Goal: Information Seeking & Learning: Learn about a topic

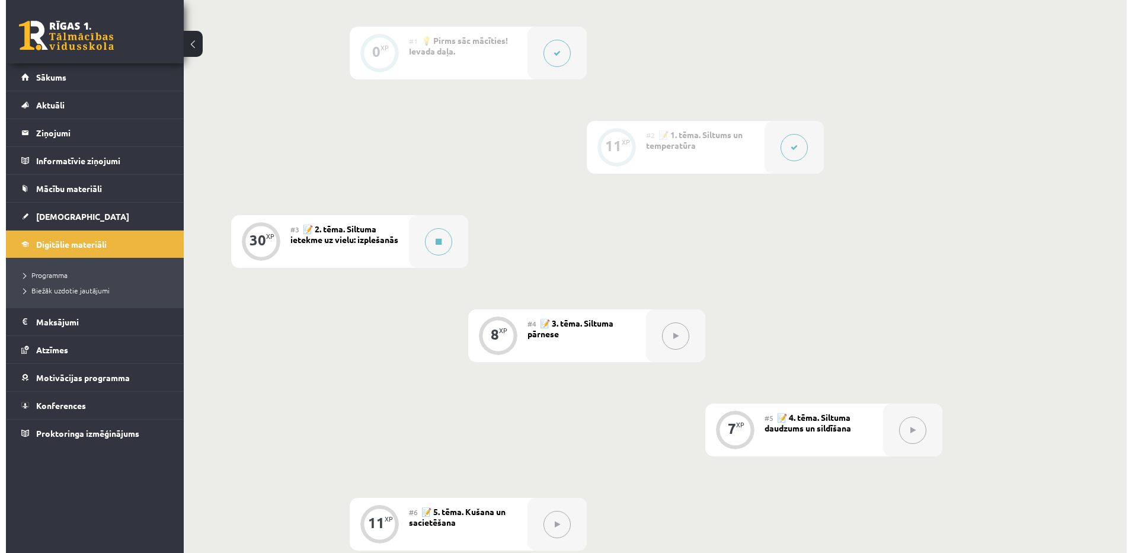
scroll to position [267, 0]
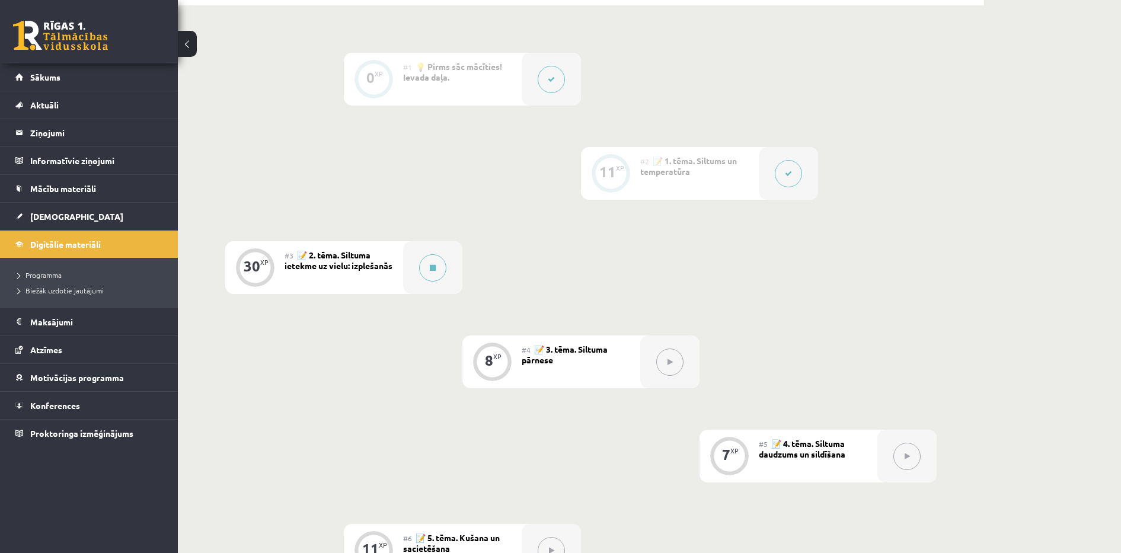
click at [353, 269] on div "#3 📝 2. tēma. Siltuma ietekme uz vielu: izplešanās" at bounding box center [344, 267] width 119 height 53
click at [425, 265] on button at bounding box center [432, 267] width 27 height 27
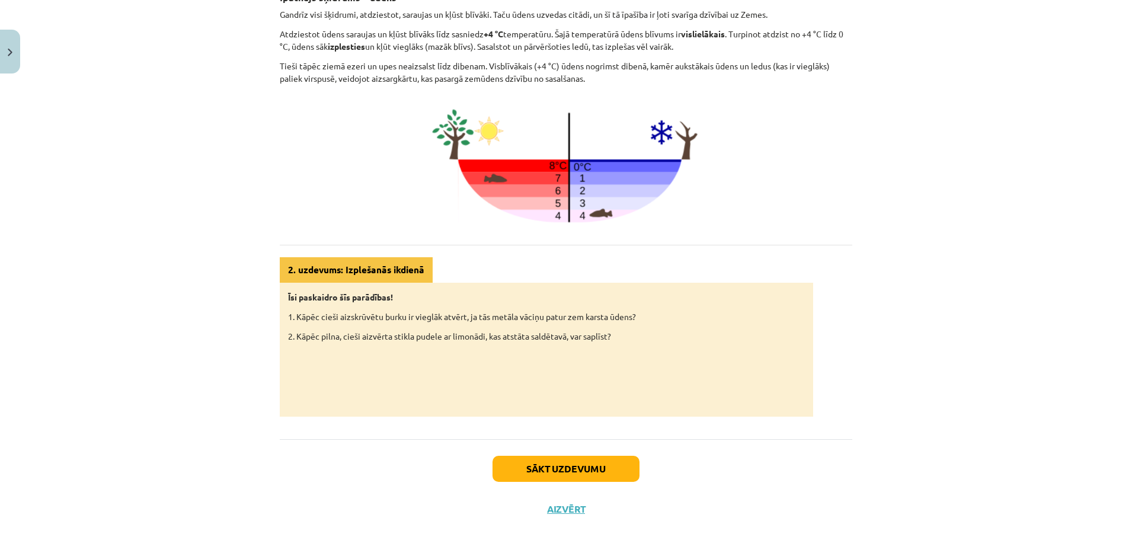
scroll to position [457, 0]
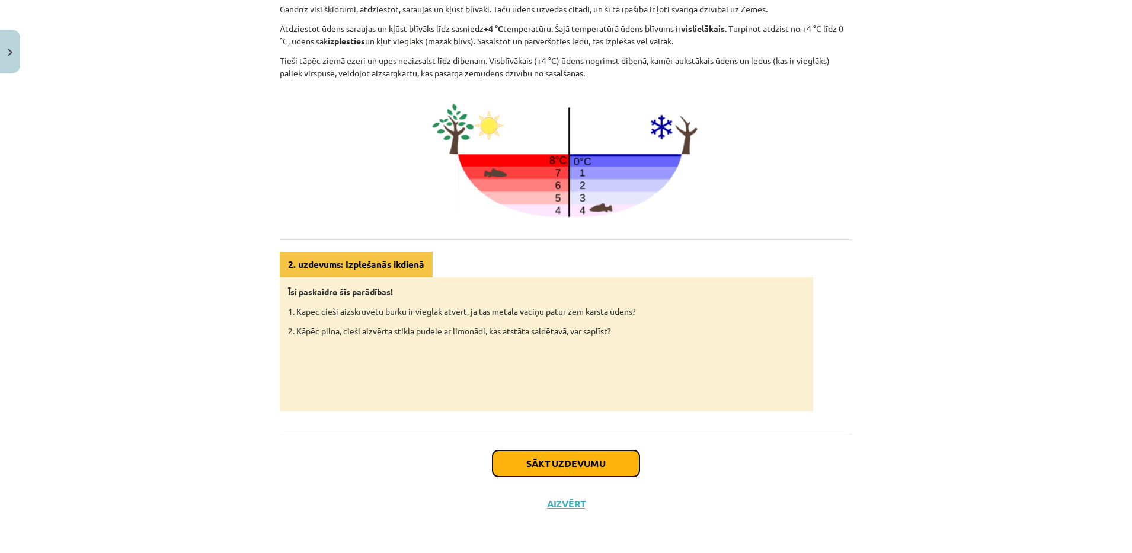
click at [611, 461] on button "Sākt uzdevumu" at bounding box center [566, 464] width 147 height 26
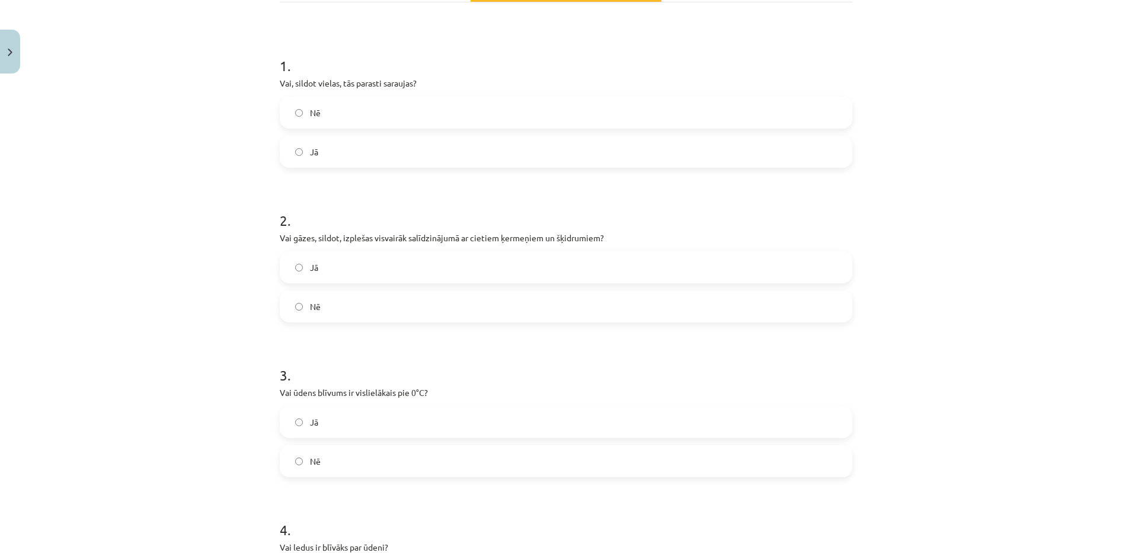
scroll to position [30, 0]
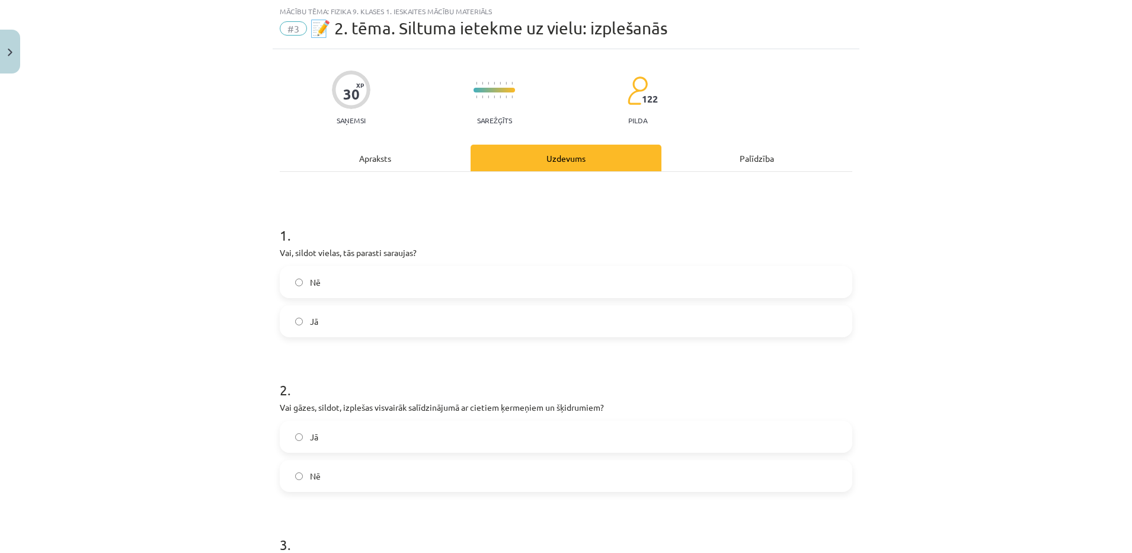
click at [357, 159] on div "Apraksts" at bounding box center [375, 158] width 191 height 27
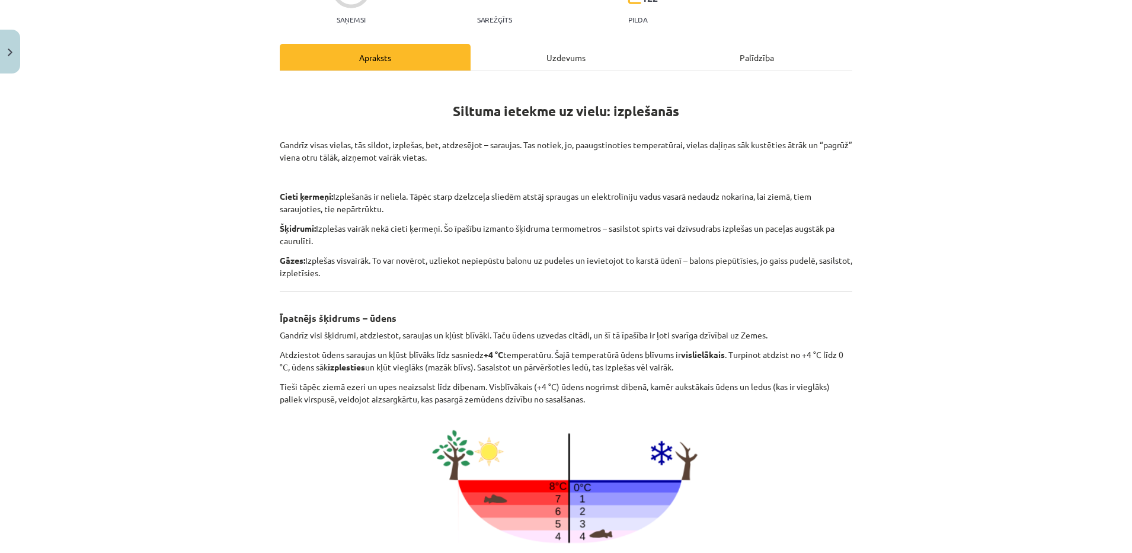
scroll to position [133, 0]
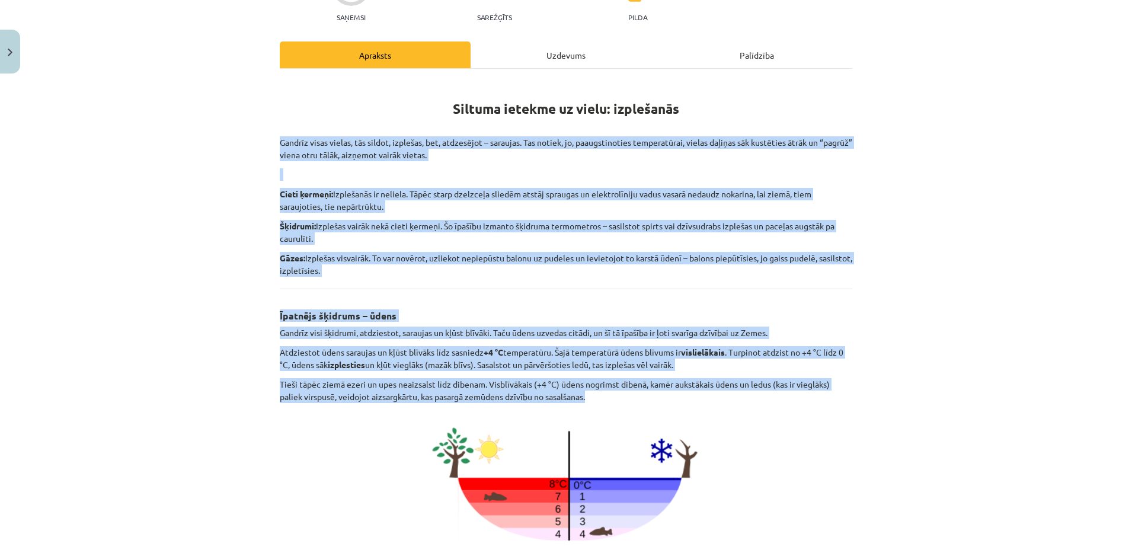
drag, startPoint x: 269, startPoint y: 137, endPoint x: 595, endPoint y: 395, distance: 415.8
click at [595, 395] on div "30 XP Saņemsi Sarežģīts 122 pilda Apraksts Uzdevums Palīdzība Siltuma ietekme u…" at bounding box center [566, 397] width 587 height 902
copy div "Loremip dolor sitame, con adipis, elitsedd, eiu, temporinci – utlabore. Etd mag…"
click at [69, 152] on div "Mācību tēma: Fizika 9. klases 1. ieskaites mācību materiāls #3 📝 2. tēma. Siltu…" at bounding box center [566, 276] width 1132 height 553
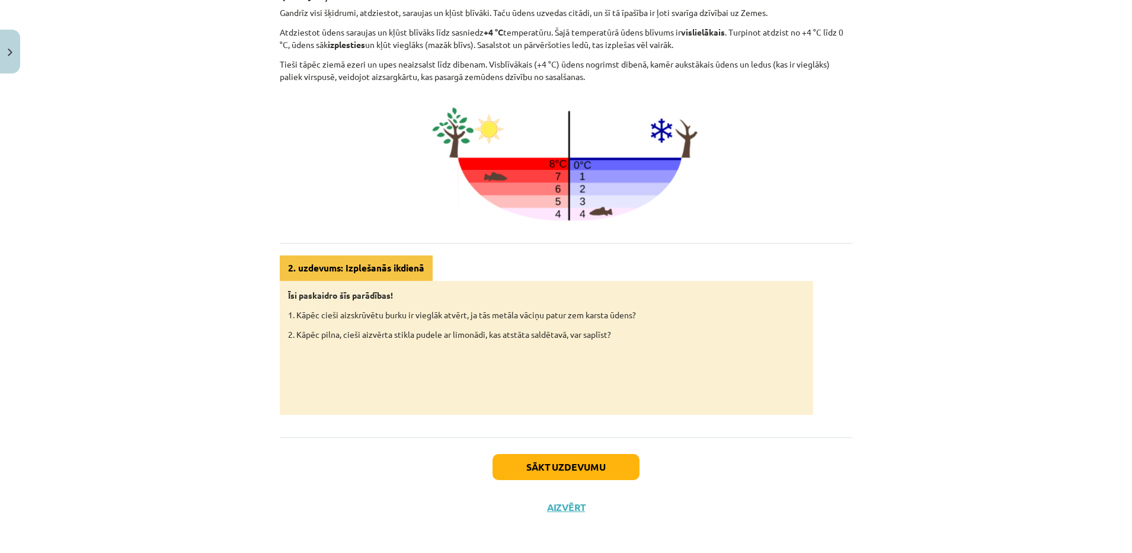
scroll to position [451, 0]
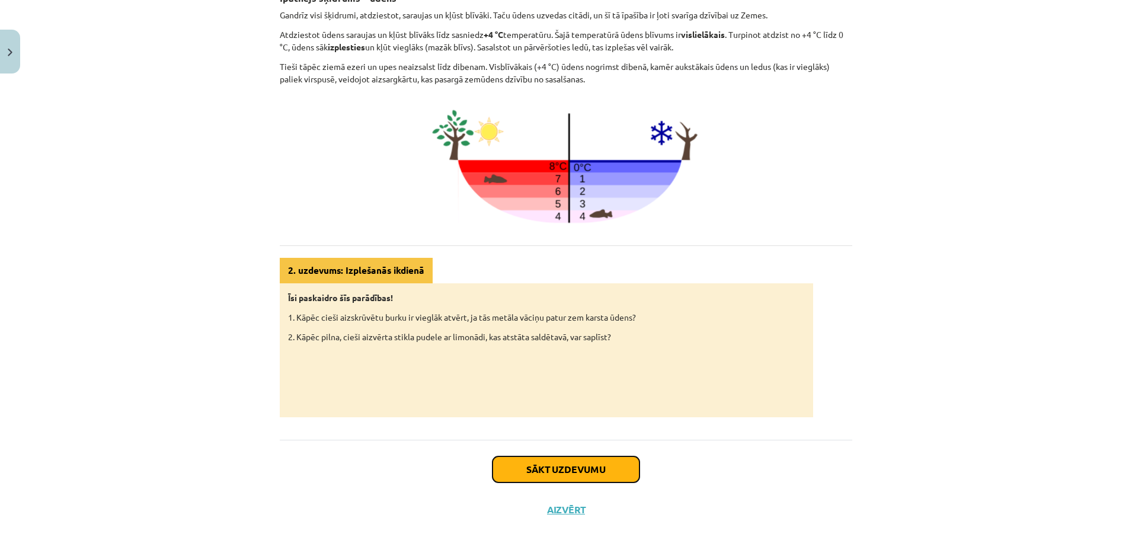
click at [566, 457] on button "Sākt uzdevumu" at bounding box center [566, 470] width 147 height 26
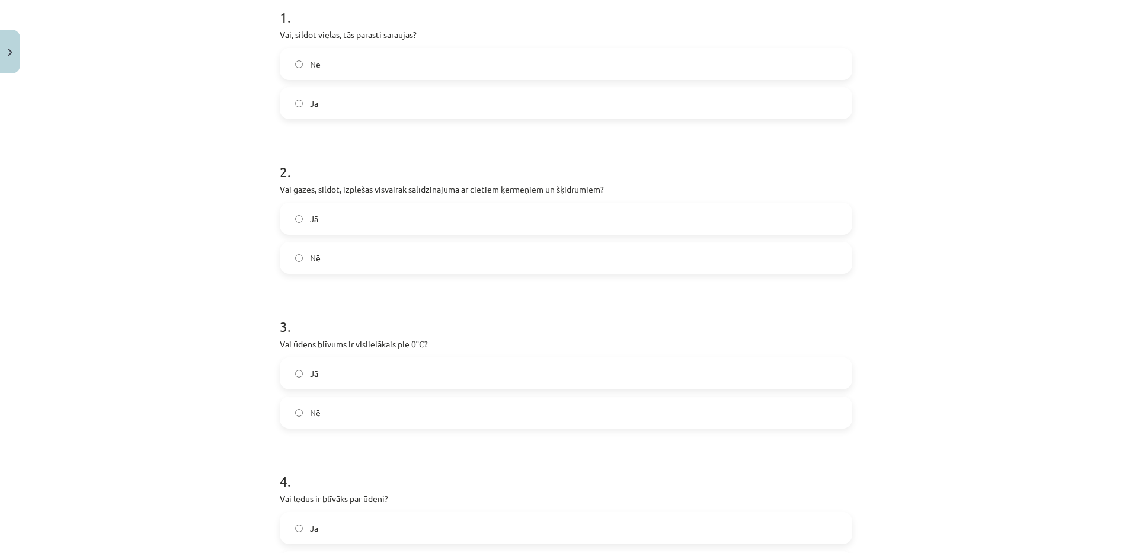
scroll to position [30, 0]
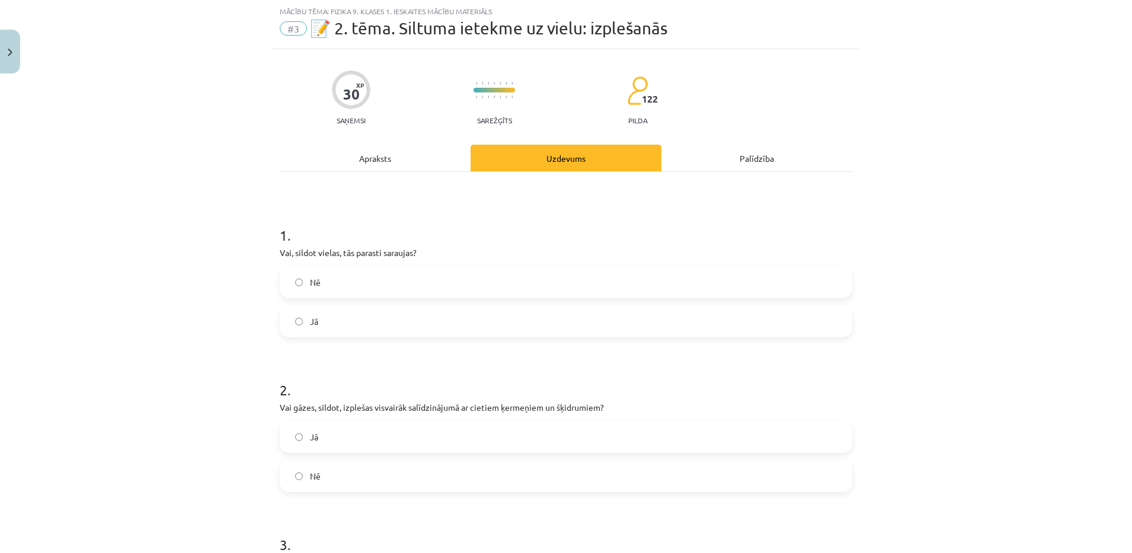
click at [303, 287] on label "Nē" at bounding box center [566, 282] width 570 height 30
drag, startPoint x: 270, startPoint y: 244, endPoint x: 342, endPoint y: 314, distance: 100.6
copy div "Vai, sildot vielas, tās parasti saraujas? Nē Jā"
click at [145, 358] on div "Mācību tēma: Fizika 9. klases 1. ieskaites mācību materiāls #3 📝 2. tēma. Siltu…" at bounding box center [566, 276] width 1132 height 553
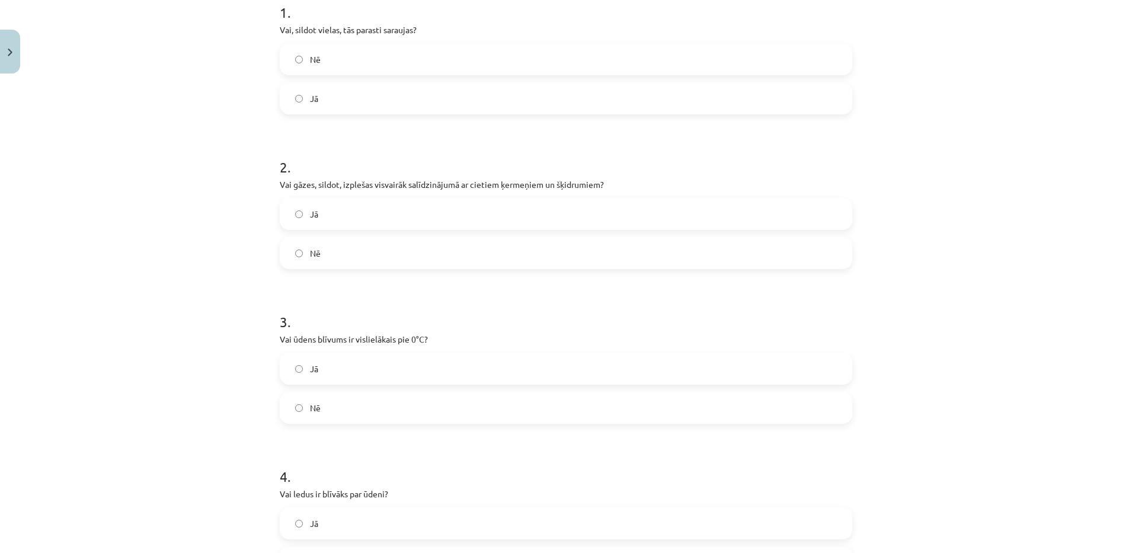
scroll to position [271, 0]
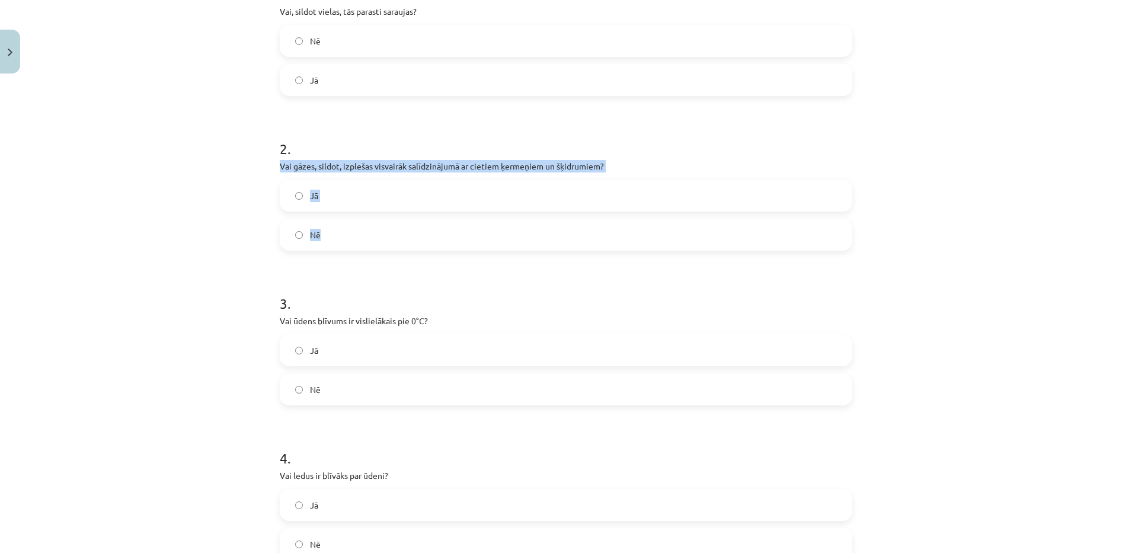
drag, startPoint x: 251, startPoint y: 165, endPoint x: 371, endPoint y: 230, distance: 136.1
click at [371, 230] on div "Mācību tēma: Fizika 9. klases 1. ieskaites mācību materiāls #3 📝 2. tēma. Siltu…" at bounding box center [566, 276] width 1132 height 553
copy div "Vai gāzes, sildot, izplešas visvairāk salīdzinājumā ar cietiem ķermeņiem un šķi…"
click at [327, 202] on label "Jā" at bounding box center [566, 196] width 570 height 30
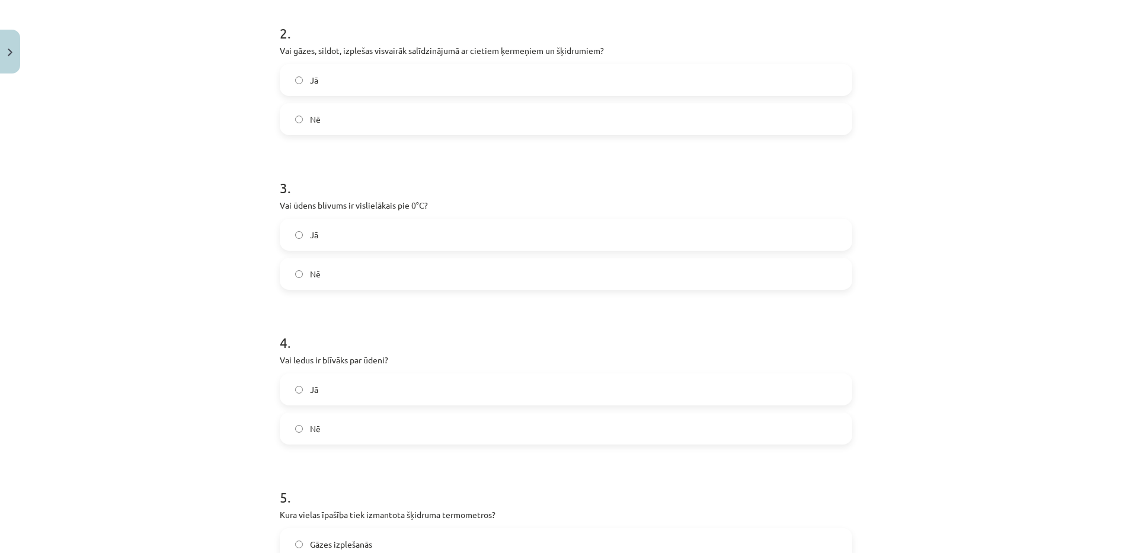
scroll to position [394, 0]
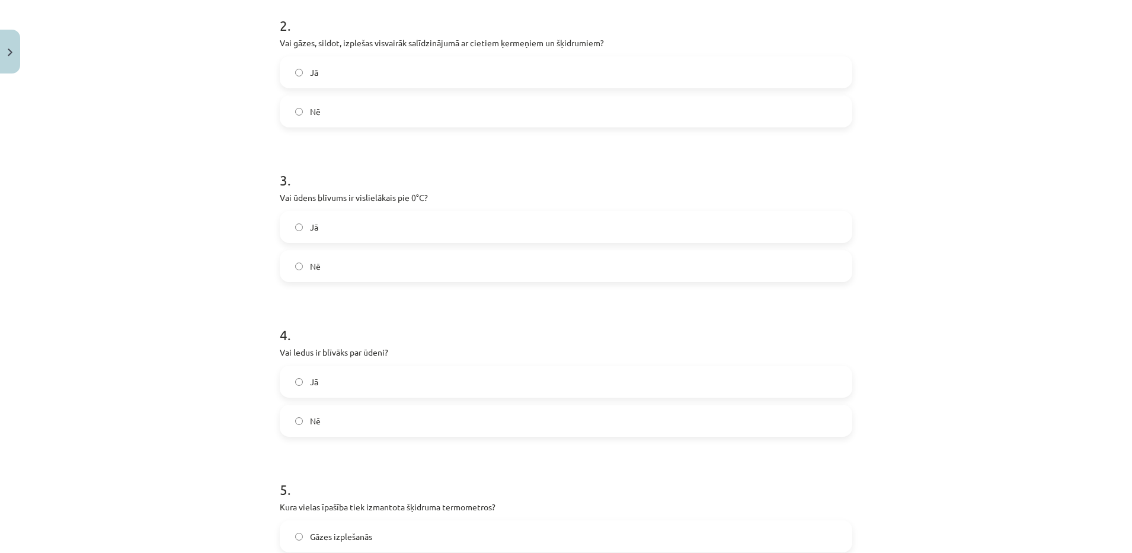
click at [293, 256] on label "Nē" at bounding box center [566, 266] width 570 height 30
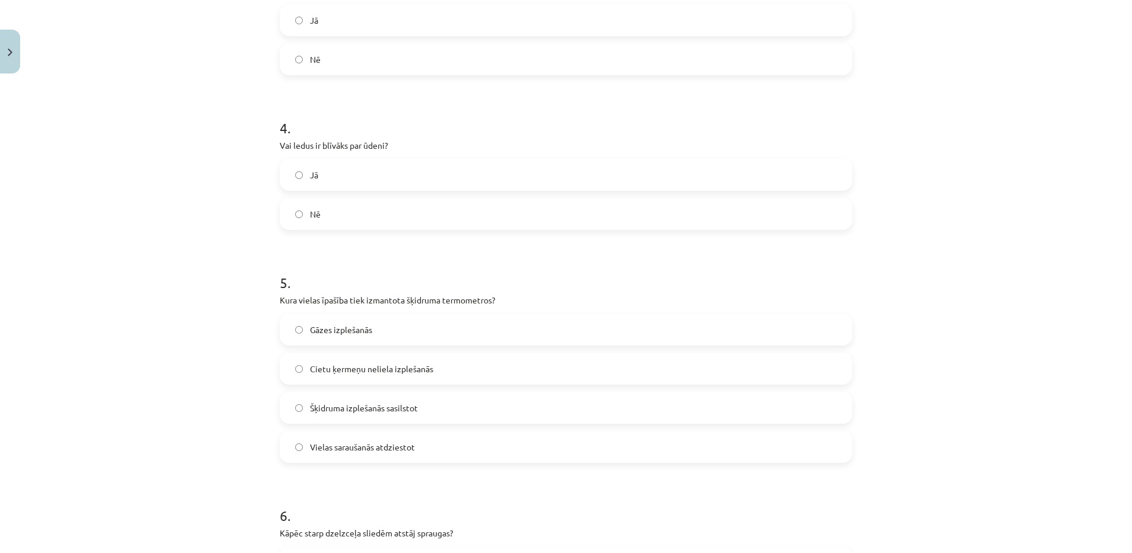
scroll to position [623, 0]
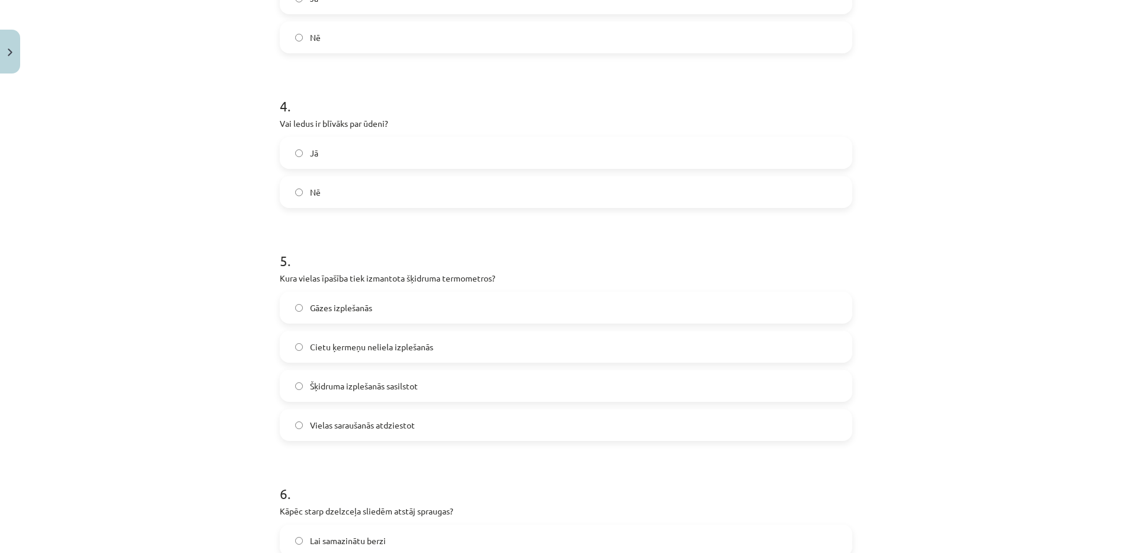
click at [327, 151] on label "Jā" at bounding box center [566, 153] width 570 height 30
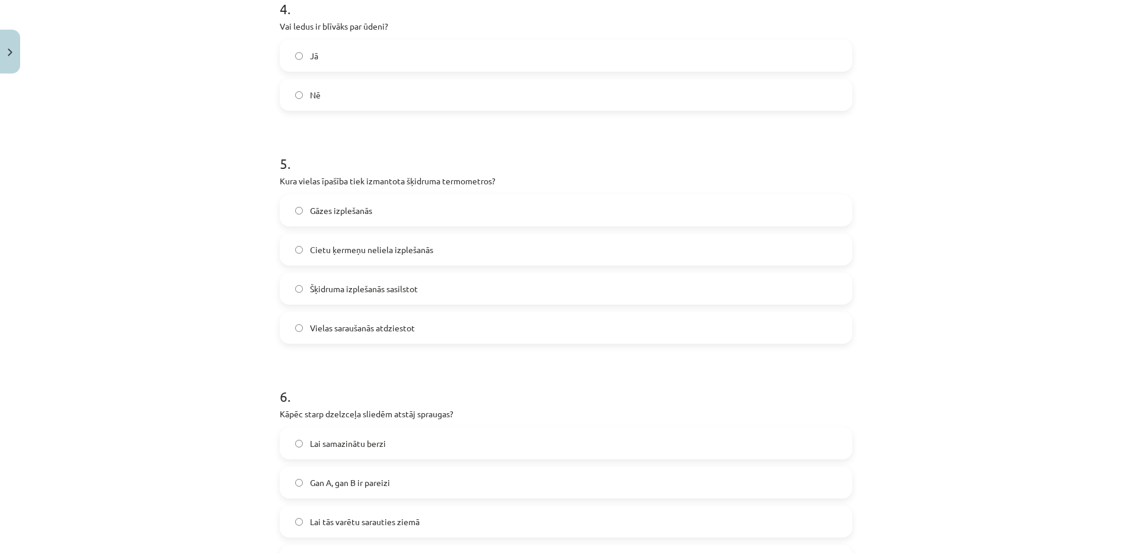
scroll to position [732, 0]
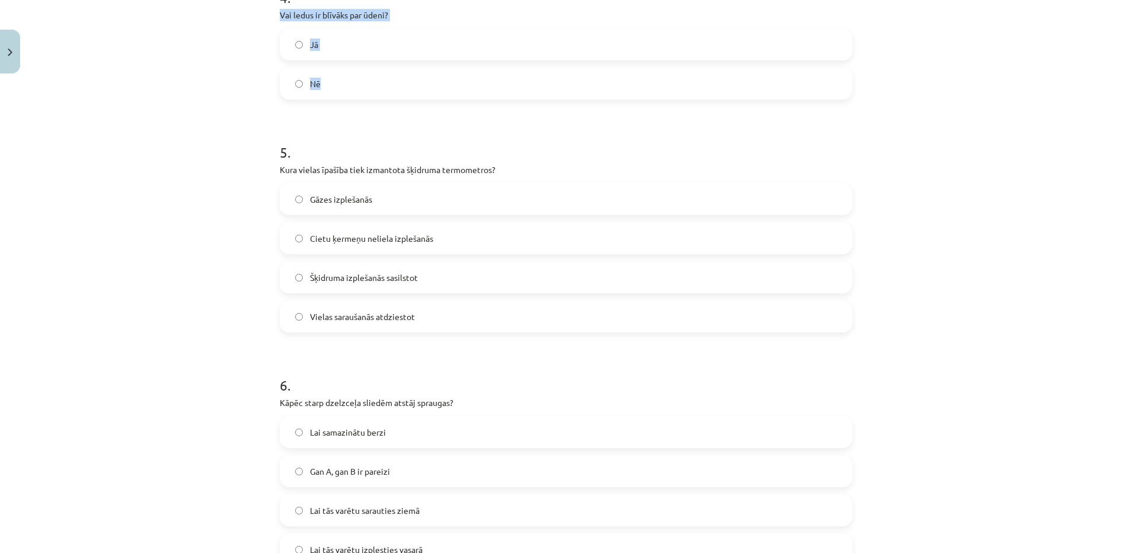
drag, startPoint x: 271, startPoint y: 11, endPoint x: 343, endPoint y: 70, distance: 93.1
click at [343, 70] on div "30 XP Saņemsi Sarežģīts 122 pilda Apraksts Uzdevums Palīdzība 1 . Vai, sildot v…" at bounding box center [566, 476] width 587 height 2258
copy div "Vai ledus ir blīvāks par ūdeni? Jā Nē"
click at [341, 78] on label "Nē" at bounding box center [566, 84] width 570 height 30
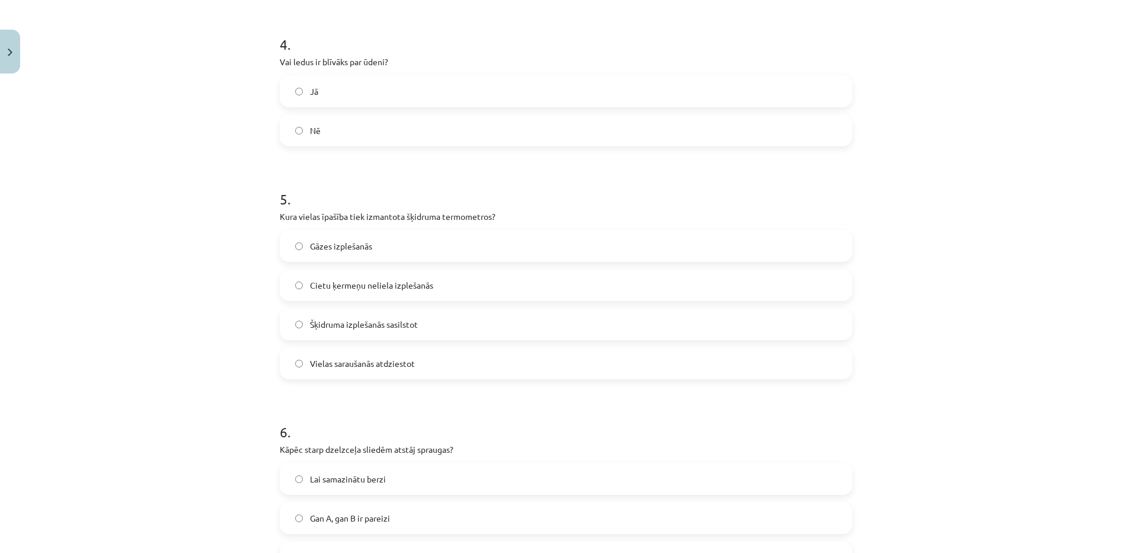
scroll to position [707, 0]
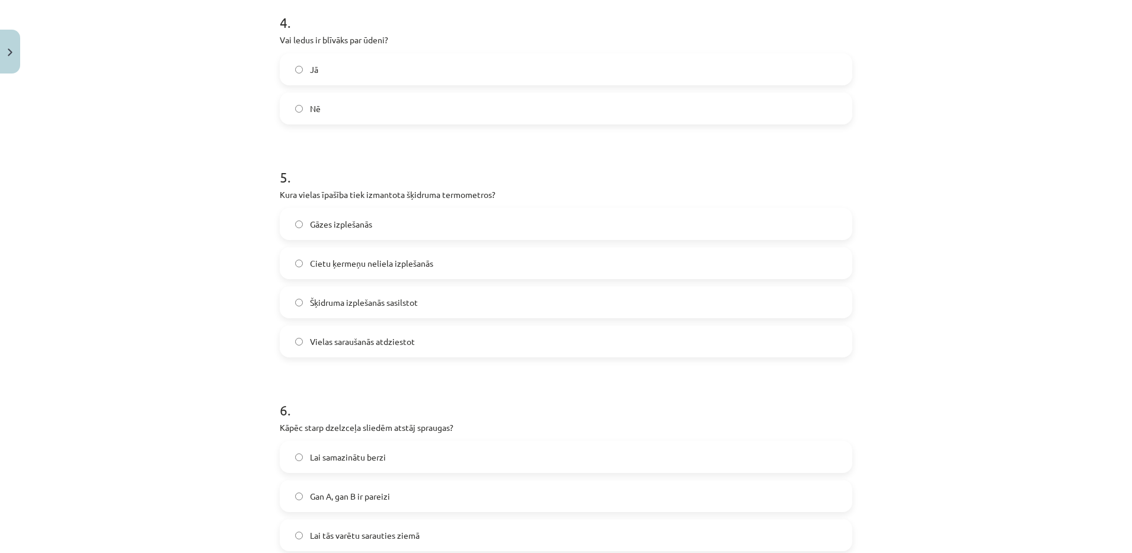
click at [319, 263] on span "Cietu ķermeņu neliela izplešanās" at bounding box center [371, 263] width 123 height 12
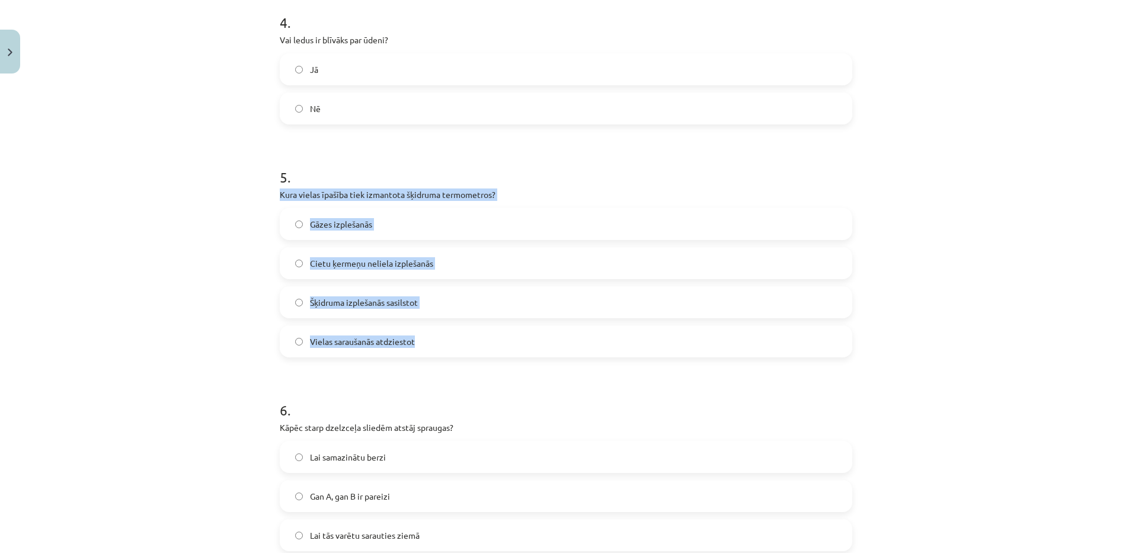
drag, startPoint x: 264, startPoint y: 190, endPoint x: 455, endPoint y: 333, distance: 238.8
click at [455, 333] on div "Mācību tēma: Fizika 9. klases 1. ieskaites mācību materiāls #3 📝 2. tēma. Siltu…" at bounding box center [566, 276] width 1132 height 553
copy div "Kura vielas īpašība tiek izmantota šķidruma termometros? Gāzes izplešanās Cietu…"
click at [349, 307] on span "Šķidruma izplešanās sasilstot" at bounding box center [364, 302] width 108 height 12
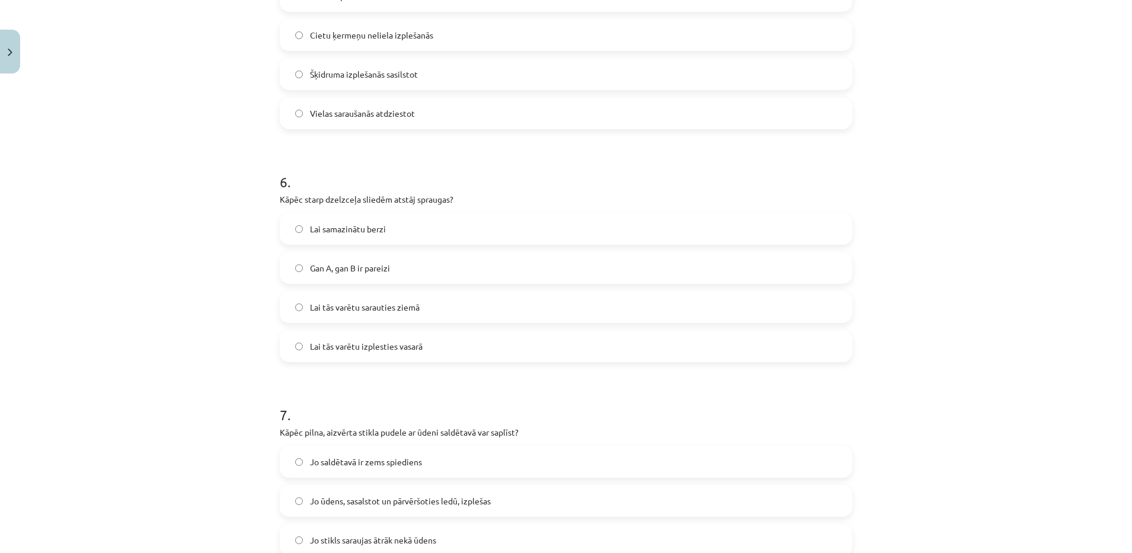
scroll to position [949, 0]
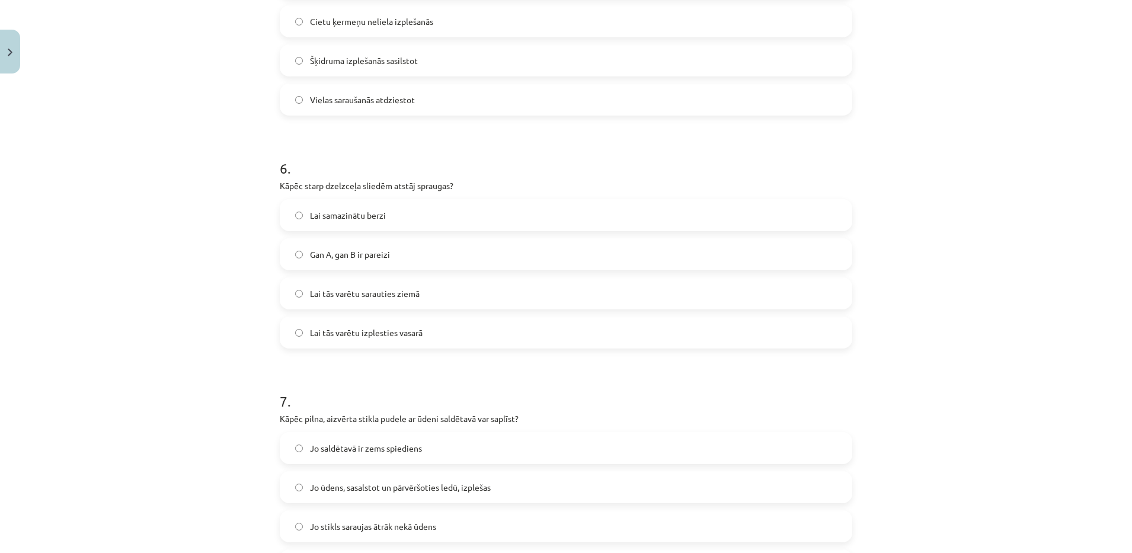
click at [360, 259] on span "Gan A, gan B ir pareizi" at bounding box center [350, 254] width 80 height 12
click at [314, 297] on span "Lai tās varētu sarauties ziemā" at bounding box center [365, 294] width 110 height 12
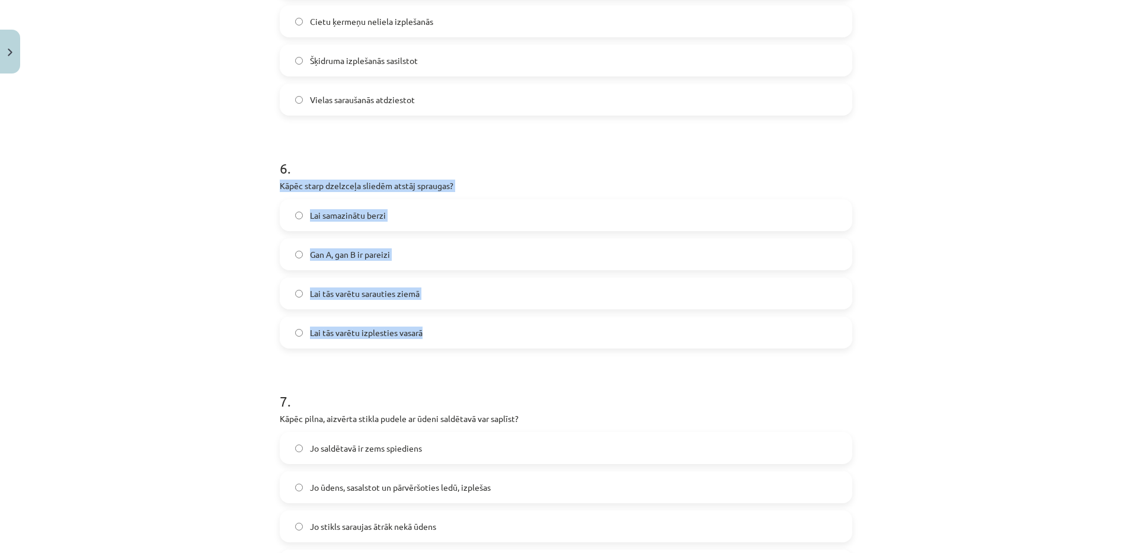
drag, startPoint x: 269, startPoint y: 181, endPoint x: 433, endPoint y: 339, distance: 228.1
click at [433, 339] on div "30 XP Saņemsi Sarežģīts 122 pilda Apraksts Uzdevums Palīdzība 1 . Vai, sildot v…" at bounding box center [566, 259] width 587 height 2258
copy div "Kāpēc starp dzelzceļa sliedēm atstāj spraugas? Lai samazinātu berzi Gan A, gan …"
click at [368, 337] on span "Lai tās varētu izplesties vasarā" at bounding box center [366, 333] width 113 height 12
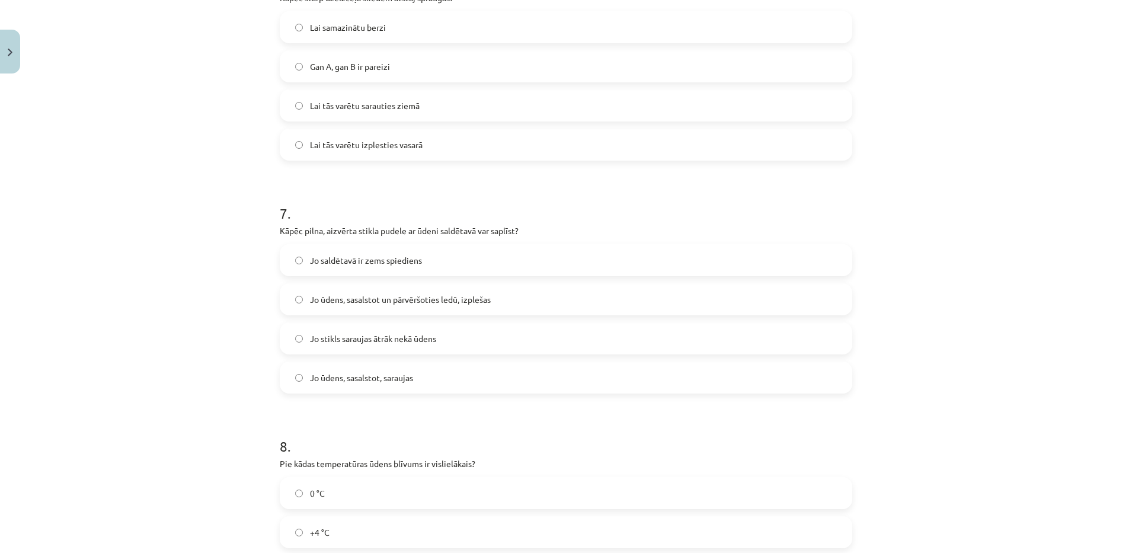
scroll to position [1191, 0]
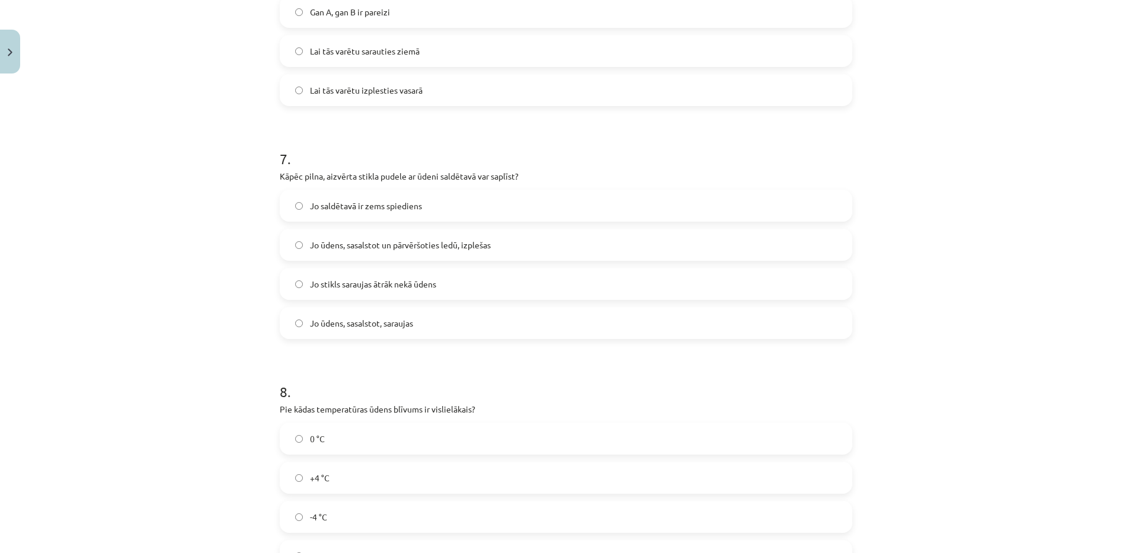
click at [445, 243] on span "Jo ūdens, sasalstot un pārvēršoties ledū, izplešas" at bounding box center [400, 245] width 181 height 12
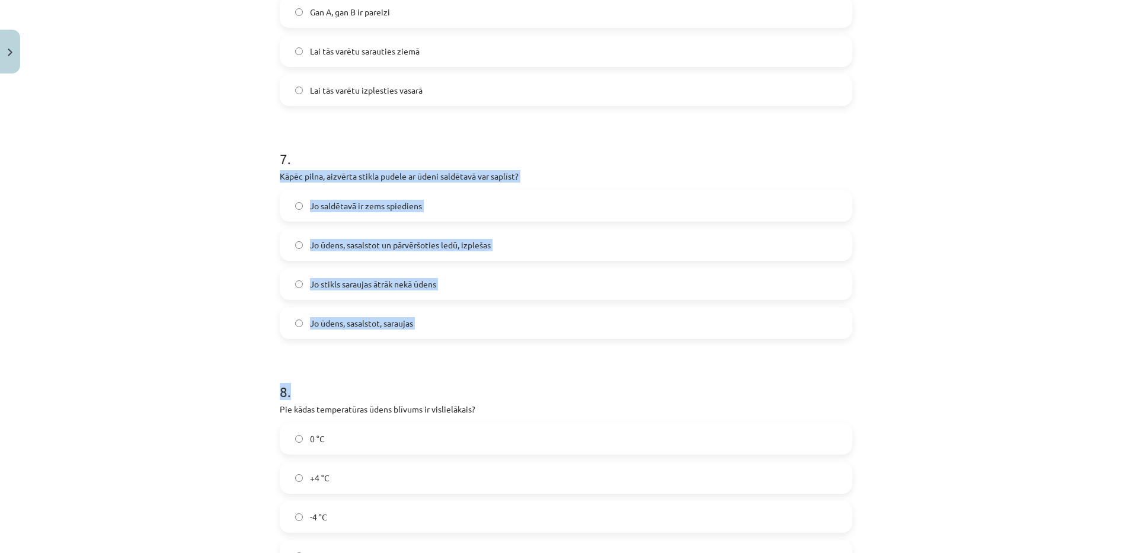
drag, startPoint x: 269, startPoint y: 173, endPoint x: 477, endPoint y: 343, distance: 269.2
click at [477, 343] on div "30 XP Saņemsi Sarežģīts 122 pilda Apraksts Uzdevums Palīdzība 1 . Vai, sildot v…" at bounding box center [566, 17] width 587 height 2258
click at [204, 359] on div "Mācību tēma: Fizika 9. klases 1. ieskaites mācību materiāls #3 📝 2. tēma. Siltu…" at bounding box center [566, 276] width 1132 height 553
drag, startPoint x: 271, startPoint y: 172, endPoint x: 450, endPoint y: 312, distance: 227.3
click at [450, 312] on div "30 XP Saņemsi Sarežģīts 122 pilda Apraksts Uzdevums Palīdzība 1 . Vai, sildot v…" at bounding box center [566, 17] width 587 height 2258
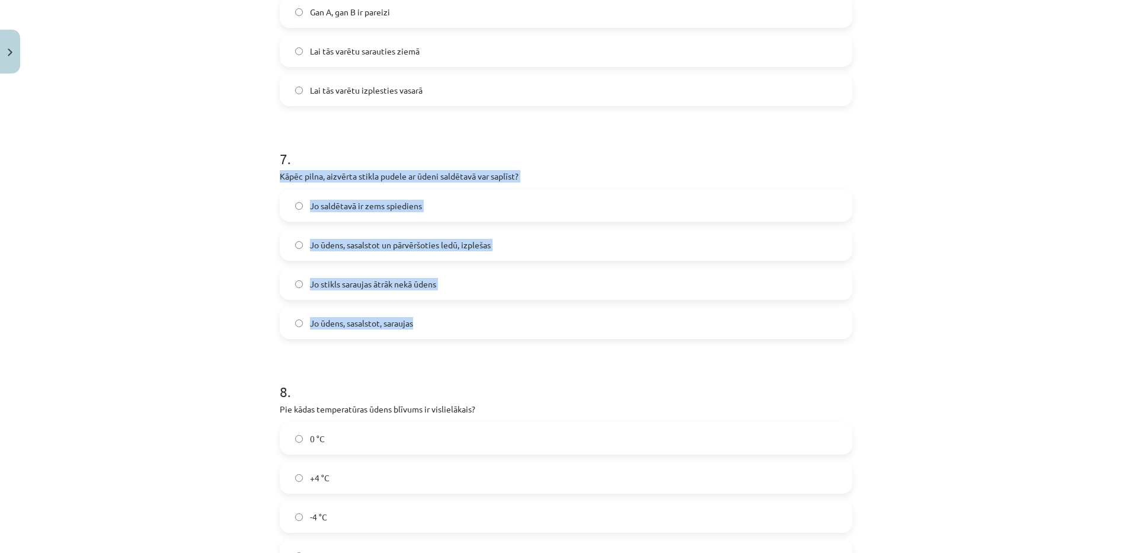
copy div "Kāpēc pilna, aizvērta stikla pudele ar ūdeni saldētavā var saplīst? Jo saldētav…"
click at [194, 331] on div "Mācību tēma: Fizika 9. klases 1. ieskaites mācību materiāls #3 📝 2. tēma. Siltu…" at bounding box center [566, 276] width 1132 height 553
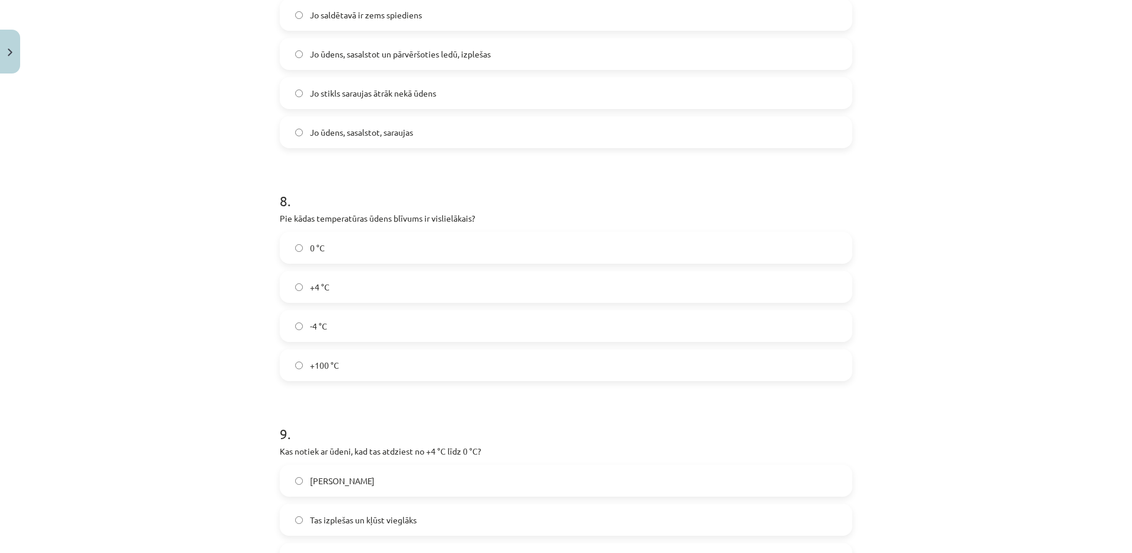
scroll to position [1409, 0]
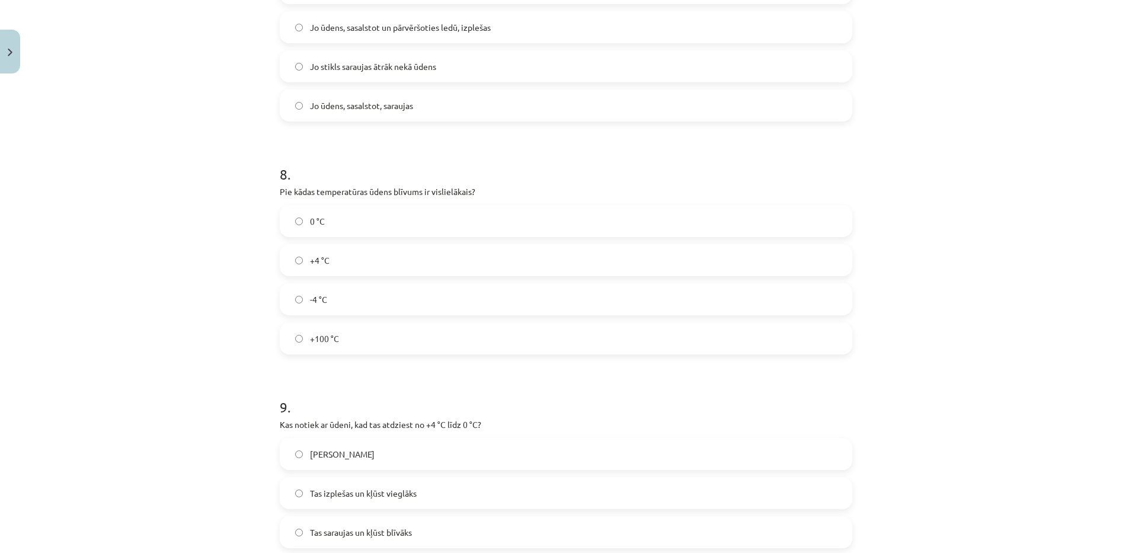
click at [292, 264] on label "+4 °C" at bounding box center [566, 260] width 570 height 30
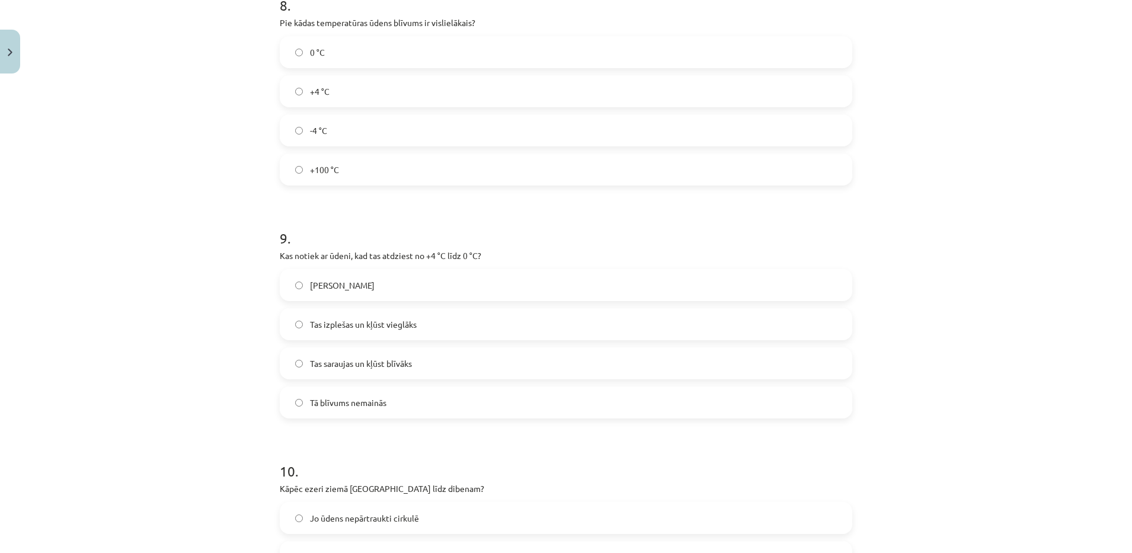
scroll to position [1583, 0]
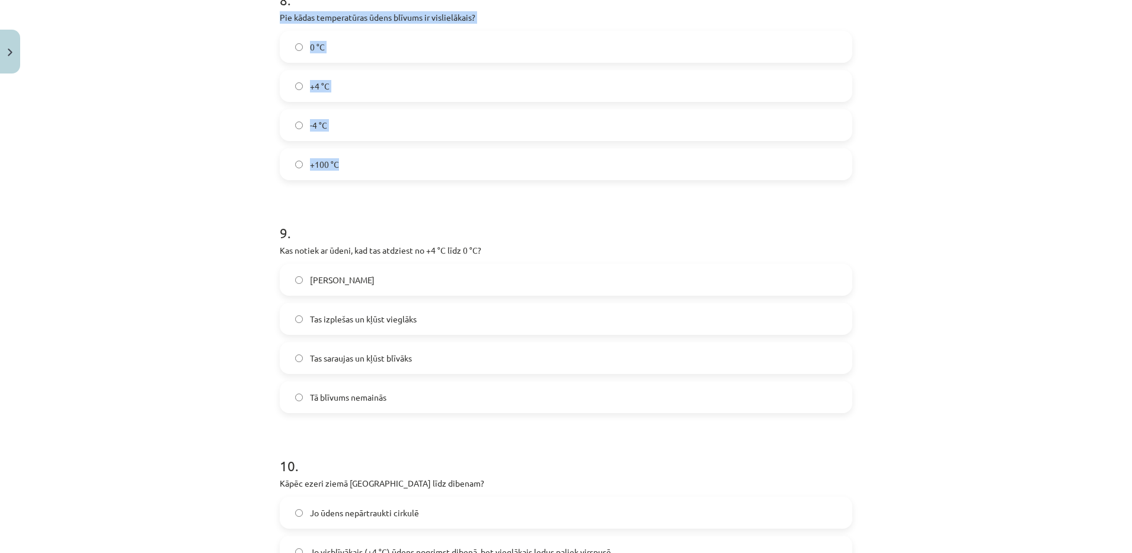
drag, startPoint x: 271, startPoint y: 12, endPoint x: 366, endPoint y: 143, distance: 162.6
copy div "Pie kādas temperatūras ūdens blīvums ir vislielākais? 0 °C +4 °C -4 °C +100 °C"
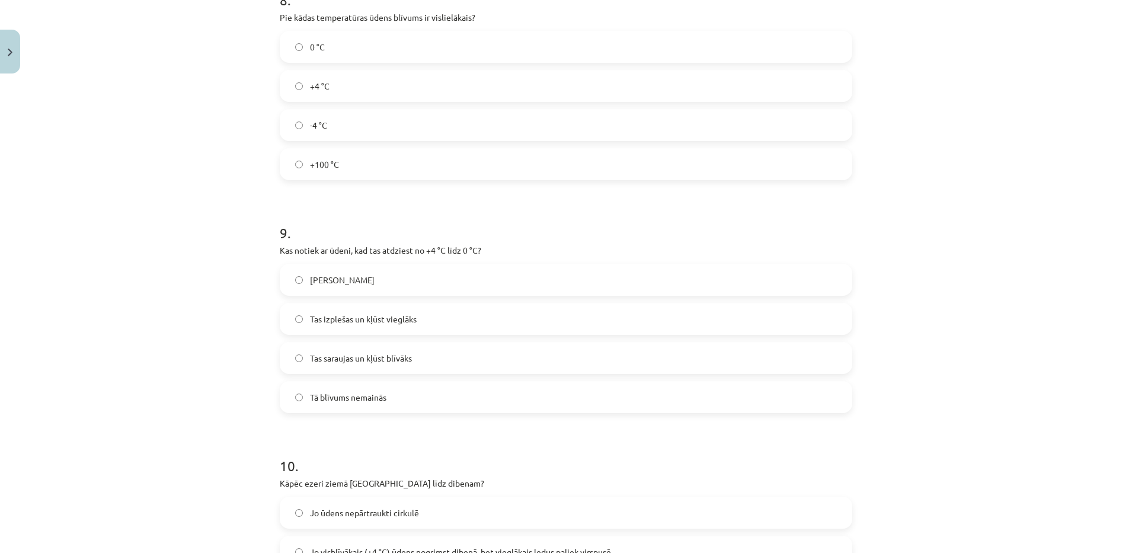
click at [46, 290] on div "Mācību tēma: Fizika 9. klases 1. ieskaites mācību materiāls #3 📝 2. tēma. Siltu…" at bounding box center [566, 276] width 1132 height 553
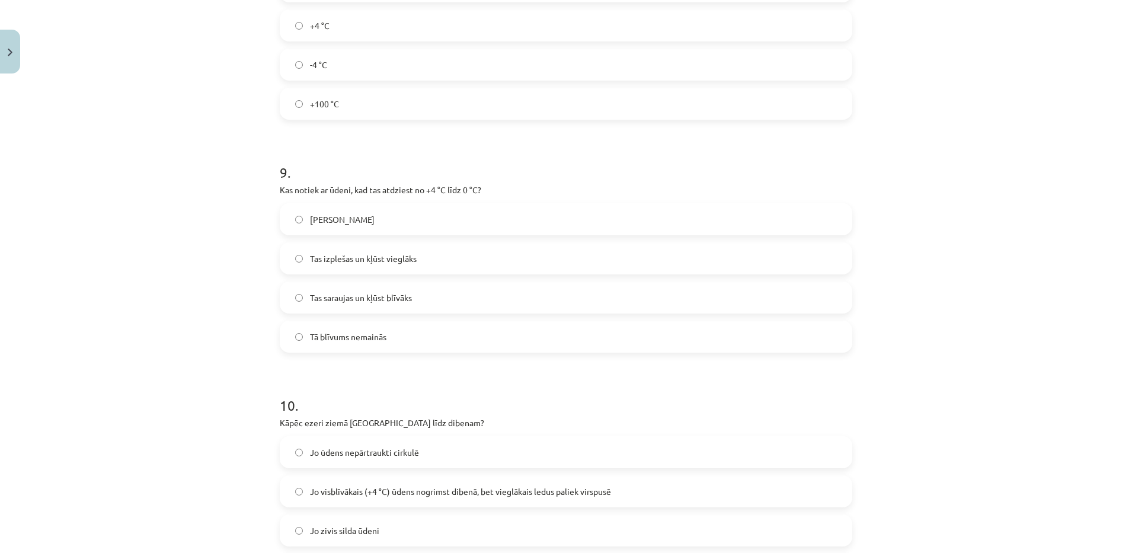
scroll to position [1676, 0]
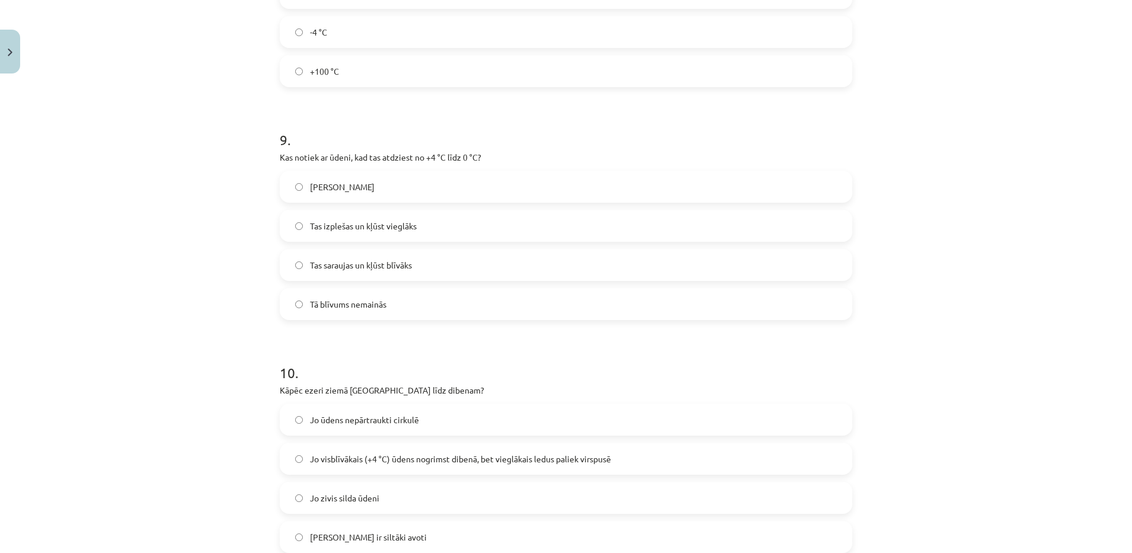
click at [313, 229] on span "Tas izplešas un kļūst vieglāks" at bounding box center [363, 226] width 107 height 12
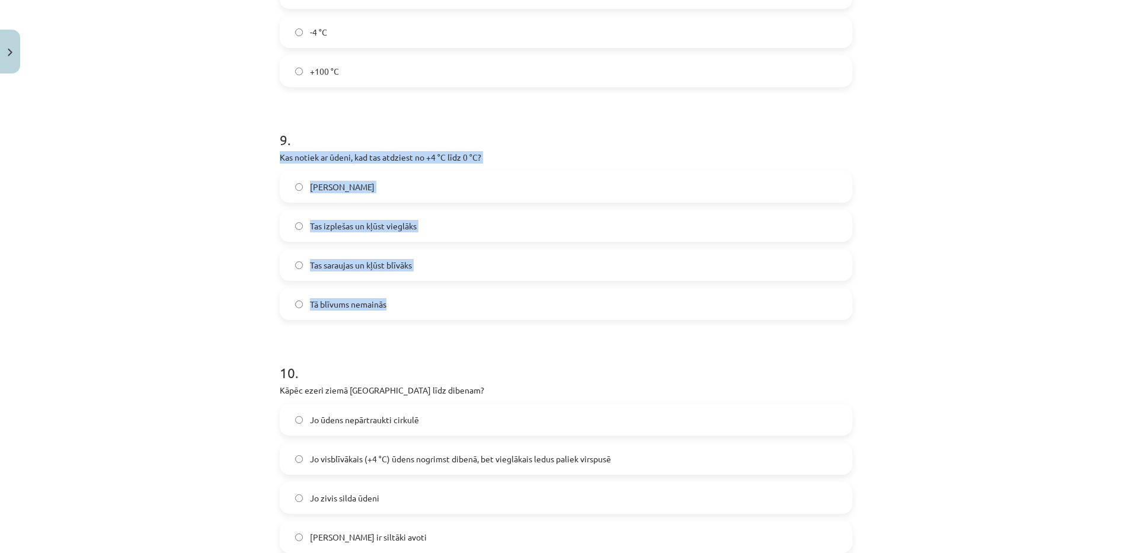
drag, startPoint x: 269, startPoint y: 151, endPoint x: 448, endPoint y: 314, distance: 242.2
copy div "Kas notiek ar ūdeni, kad tas atdziest no +4 °C līdz 0 °C? Tas sasalst Tas izple…"
click at [147, 197] on div "Mācību tēma: Fizika 9. klases 1. ieskaites mācību materiāls #3 📝 2. tēma. Siltu…" at bounding box center [566, 276] width 1132 height 553
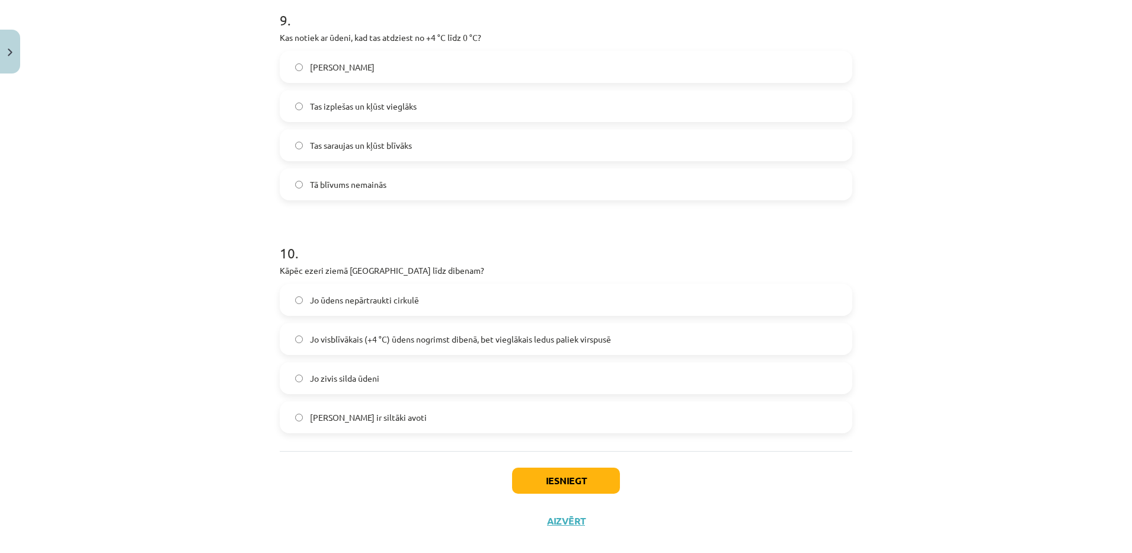
scroll to position [1814, 0]
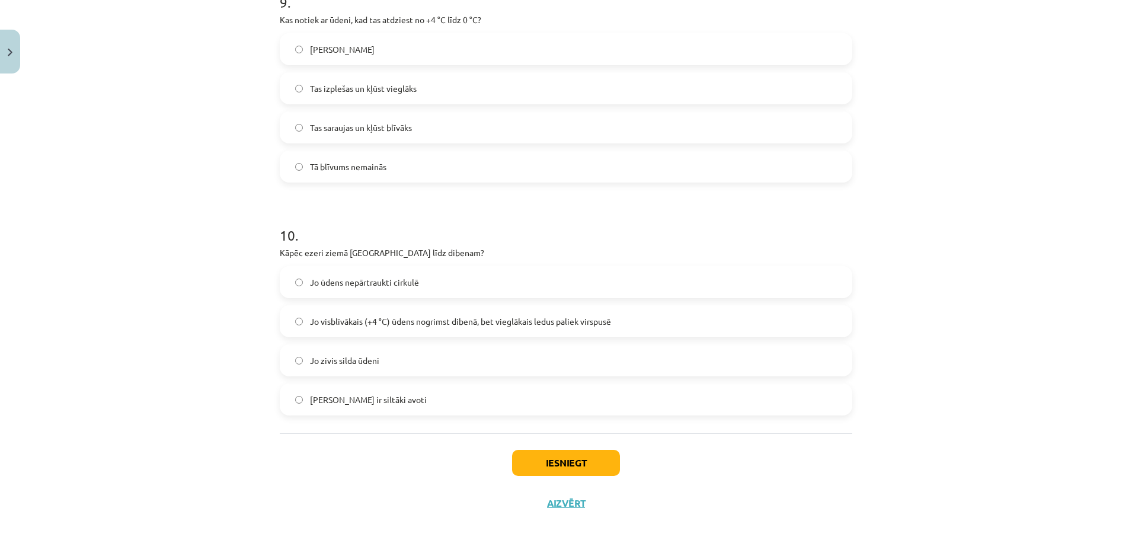
click at [423, 318] on span "Jo visblīvākais (+4 °C) ūdens nogrimst dibenā, bet vieglākais ledus paliek virs…" at bounding box center [460, 321] width 301 height 12
click at [581, 468] on button "Iesniegt" at bounding box center [566, 463] width 108 height 26
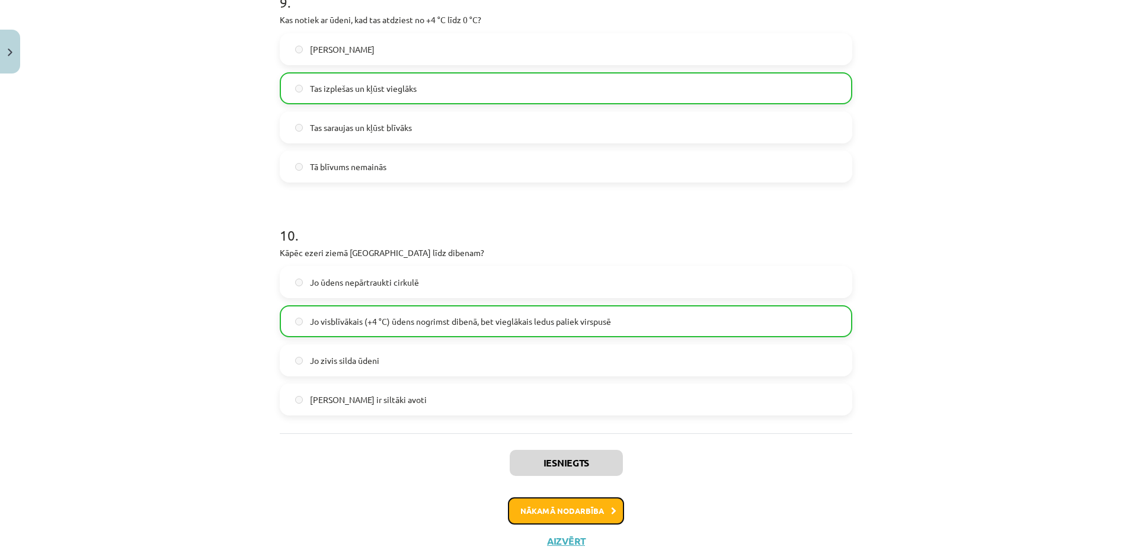
click at [559, 499] on button "Nākamā nodarbība" at bounding box center [566, 510] width 116 height 27
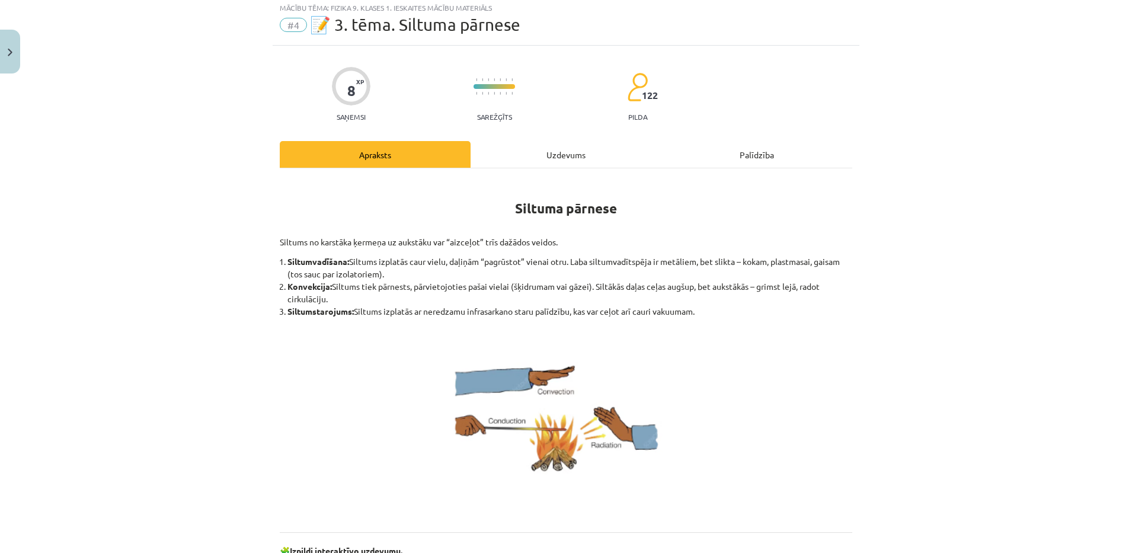
scroll to position [14, 0]
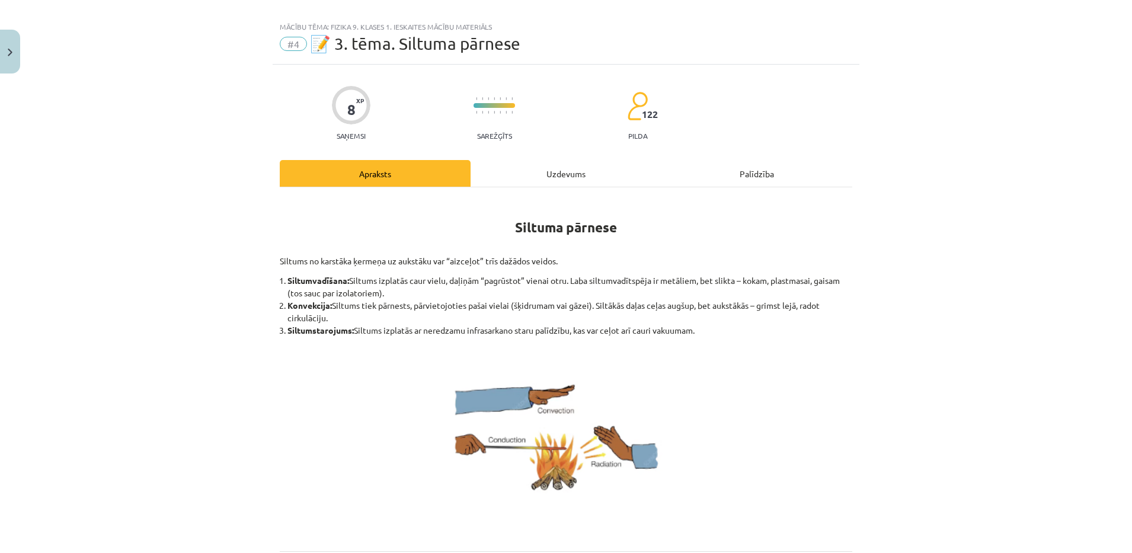
drag, startPoint x: 273, startPoint y: 253, endPoint x: 717, endPoint y: 327, distance: 449.7
copy div "Siltums no karstāka ķermeņa uz aukstāku var “aizceļot” trīs dažādos veidos. Sil…"
click at [170, 546] on div "Mācību tēma: Fizika 9. klases 1. ieskaites mācību materiāls #4 📝 3. tēma. Siltu…" at bounding box center [566, 276] width 1132 height 553
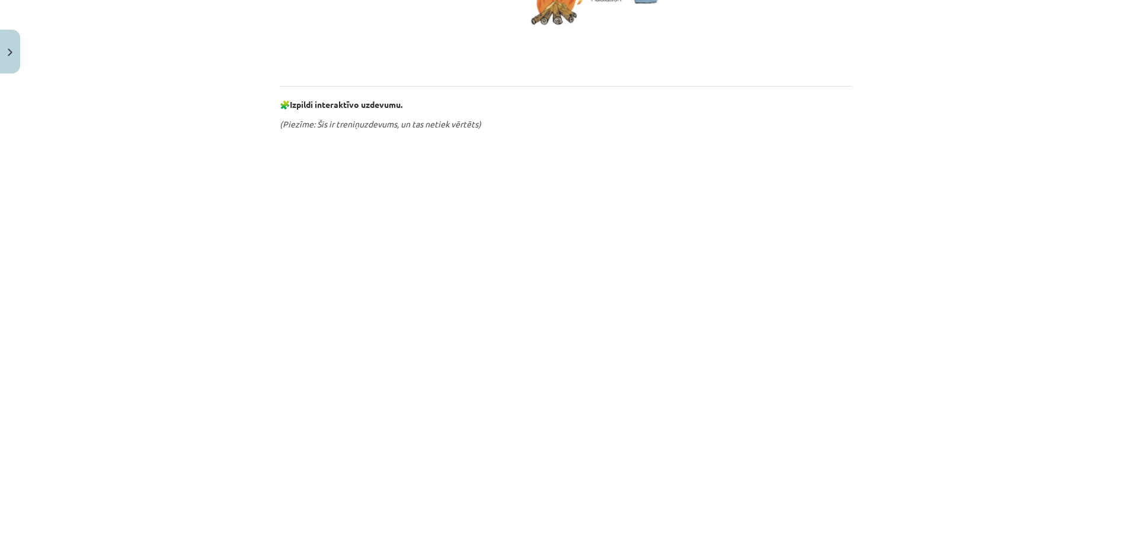
scroll to position [617, 0]
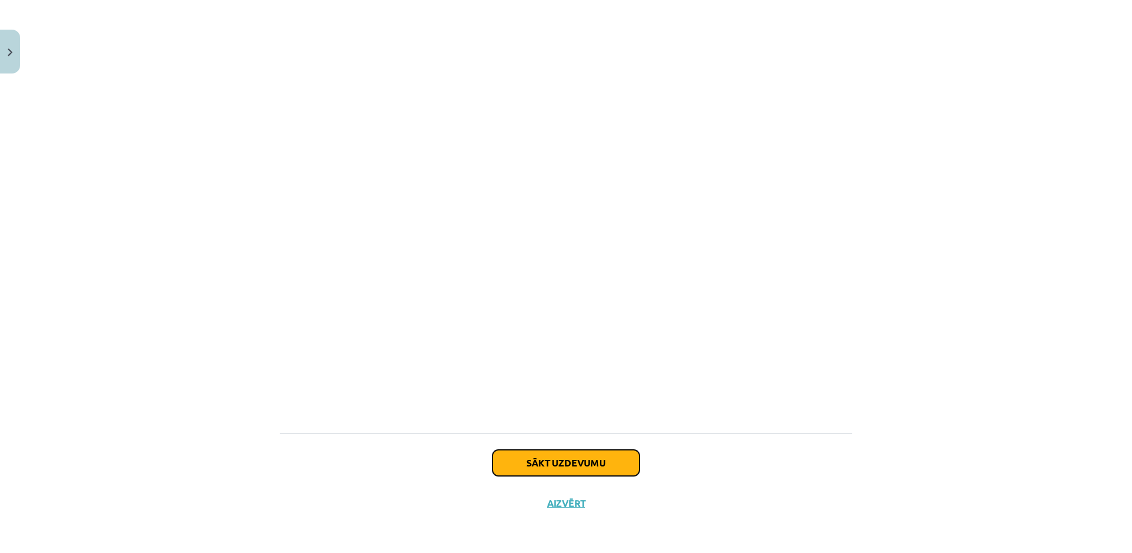
click at [578, 458] on button "Sākt uzdevumu" at bounding box center [566, 463] width 147 height 26
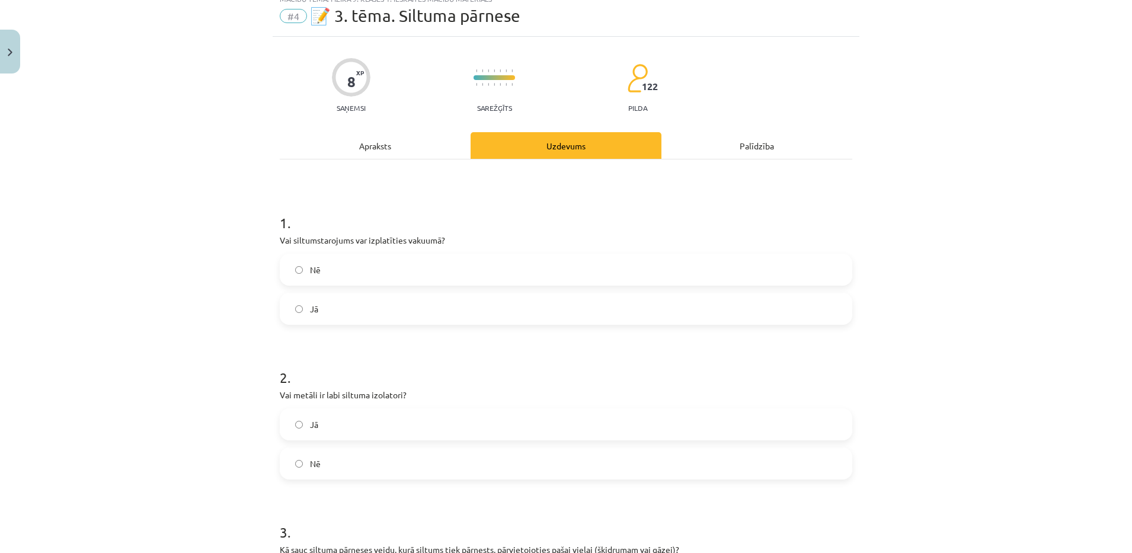
scroll to position [30, 0]
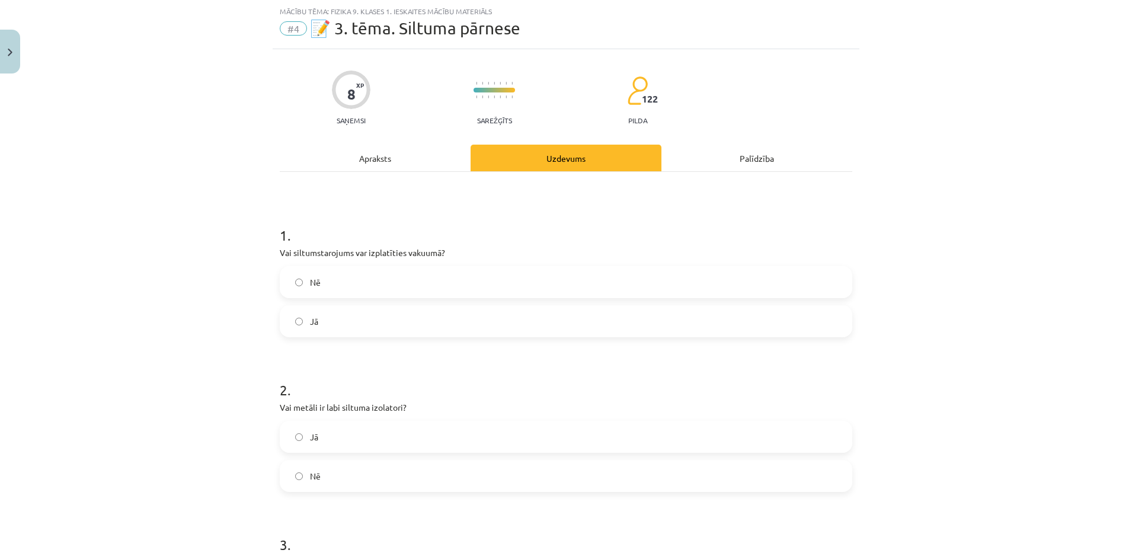
click at [355, 323] on label "Jā" at bounding box center [566, 322] width 570 height 30
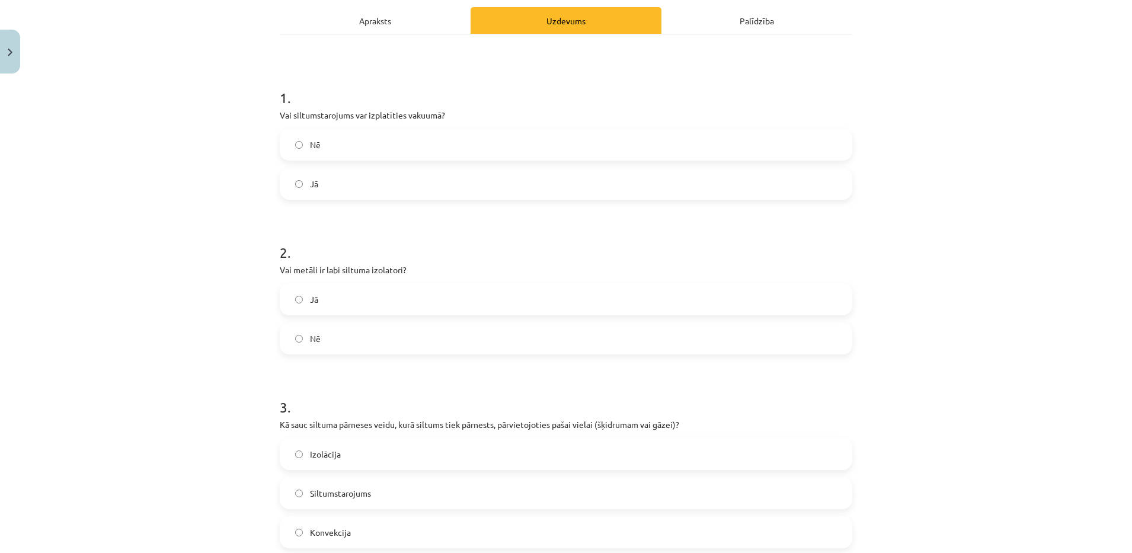
scroll to position [175, 0]
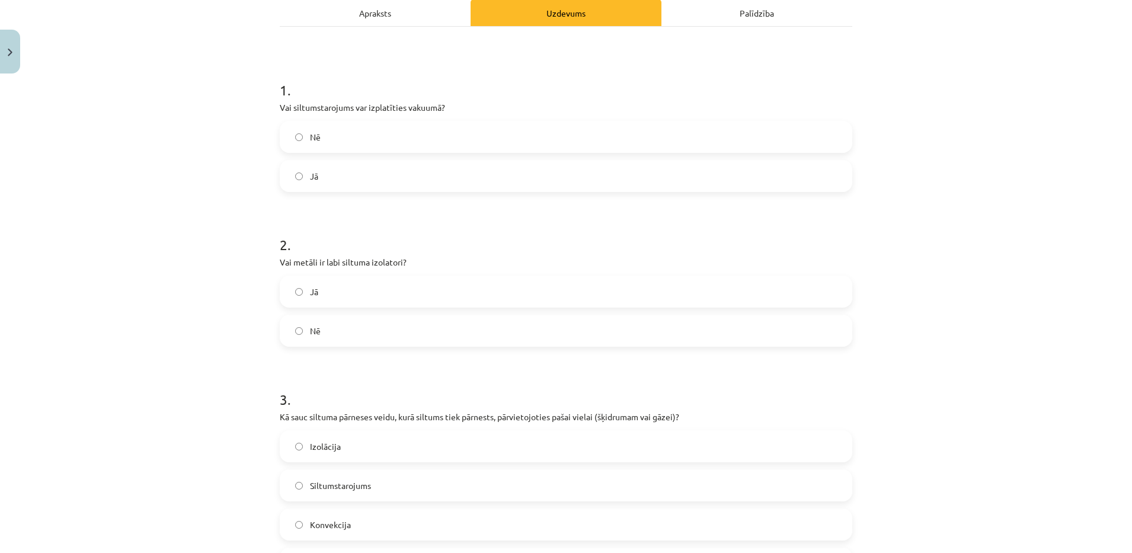
click at [320, 331] on label "Nē" at bounding box center [566, 331] width 570 height 30
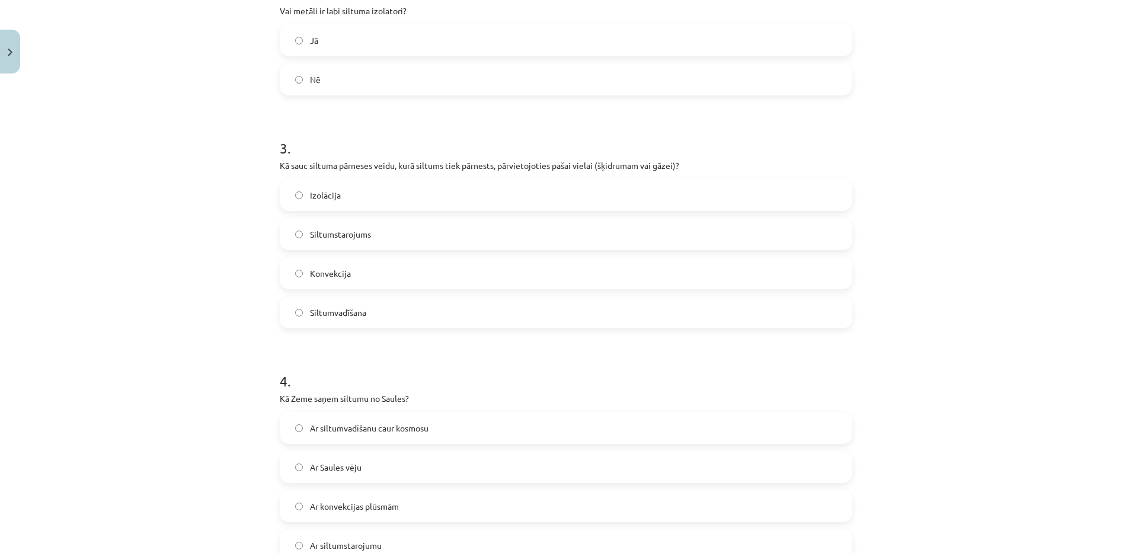
scroll to position [429, 0]
click at [379, 265] on label "Konvekcija" at bounding box center [566, 271] width 570 height 30
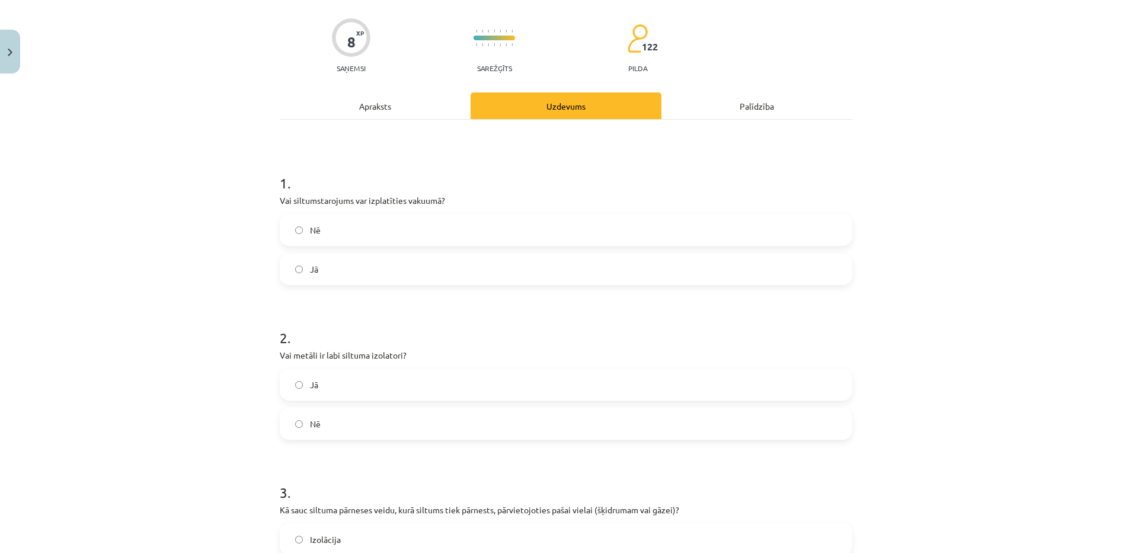
scroll to position [572, 0]
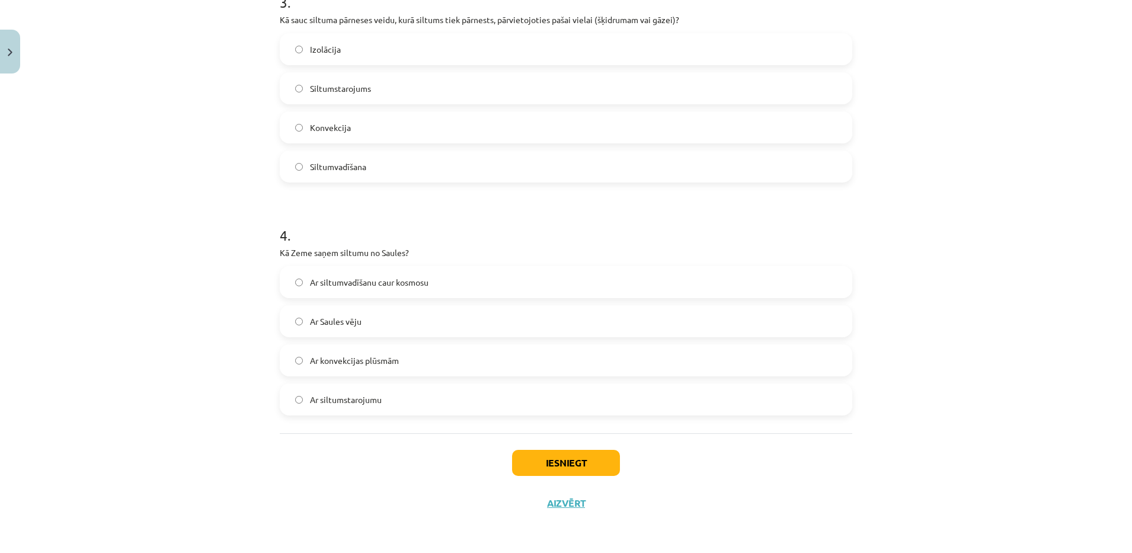
click at [344, 281] on span "Ar siltumvadīšanu caur kosmosu" at bounding box center [369, 282] width 119 height 12
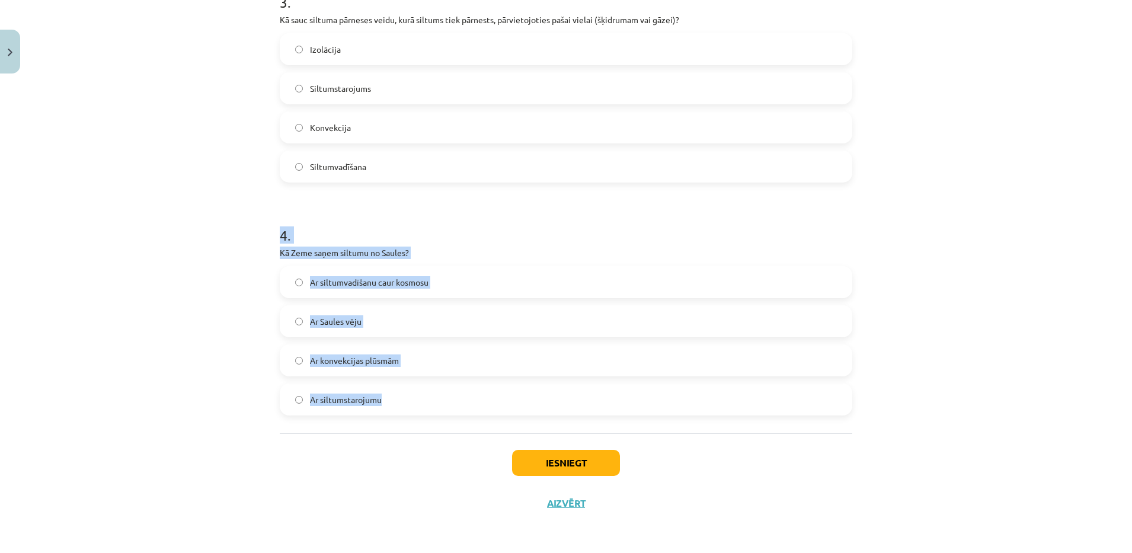
drag, startPoint x: 276, startPoint y: 241, endPoint x: 406, endPoint y: 400, distance: 205.1
click at [406, 400] on div "4 . Kā Zeme saņem siltumu no Saules? Ar siltumvadīšanu caur kosmosu Ar Saules v…" at bounding box center [566, 310] width 573 height 209
click at [367, 387] on label "Ar siltumstarojumu" at bounding box center [566, 400] width 570 height 30
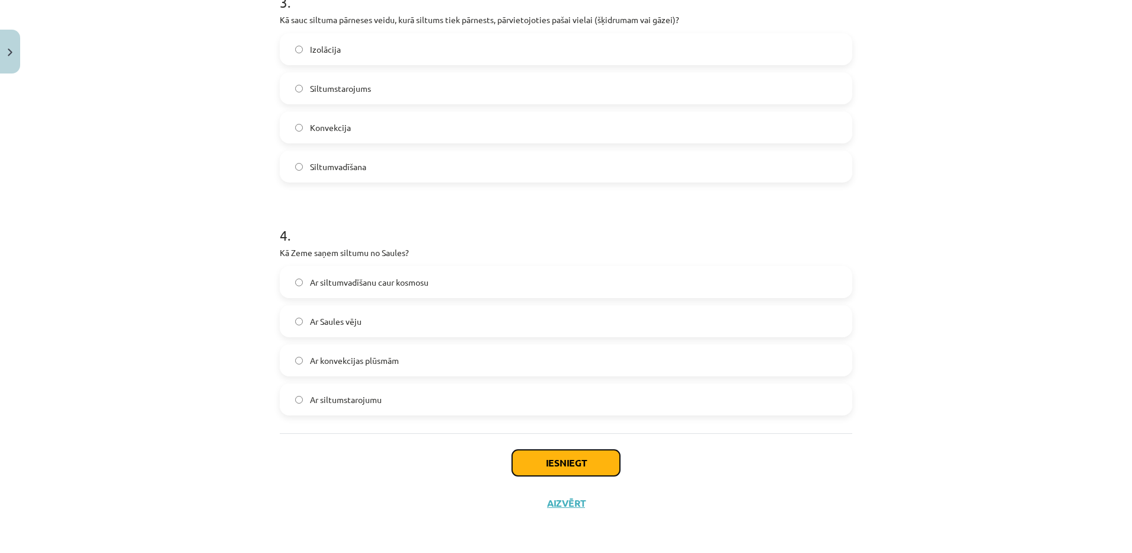
click at [551, 458] on button "Iesniegt" at bounding box center [566, 463] width 108 height 26
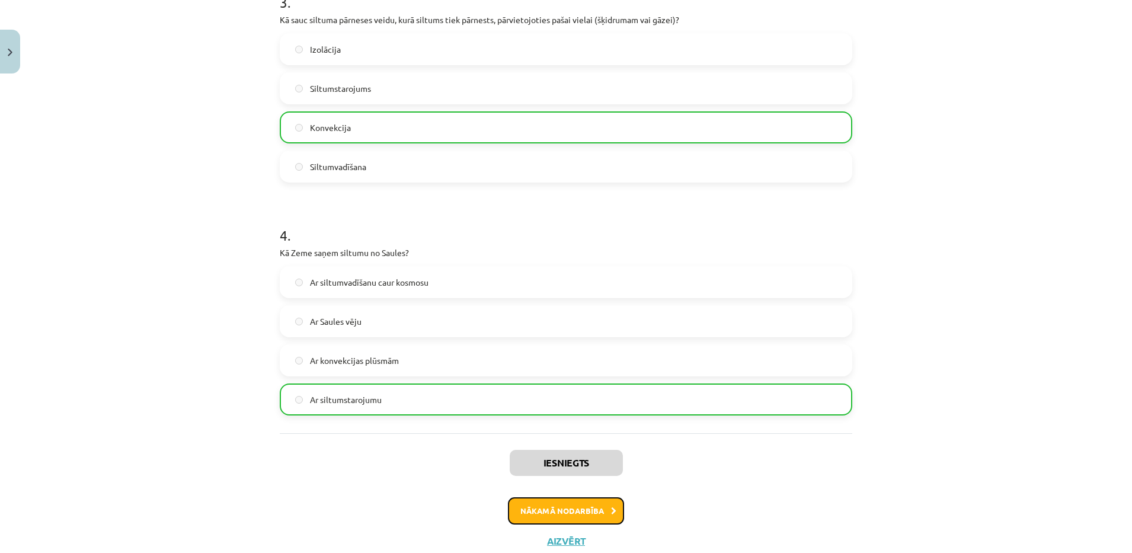
click at [587, 519] on button "Nākamā nodarbība" at bounding box center [566, 510] width 116 height 27
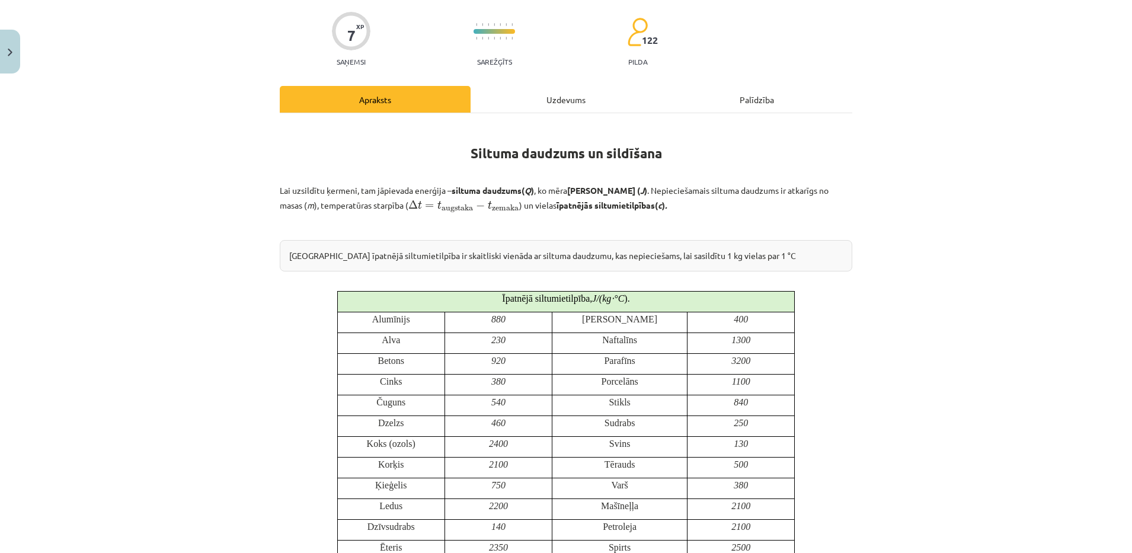
scroll to position [0, 0]
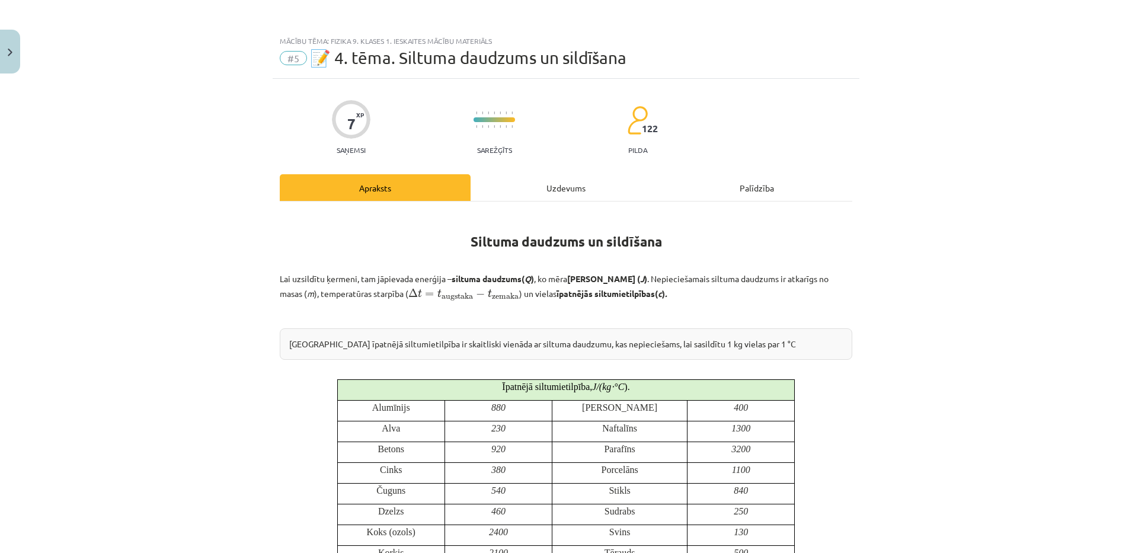
click at [582, 194] on div "Uzdevums" at bounding box center [566, 187] width 191 height 27
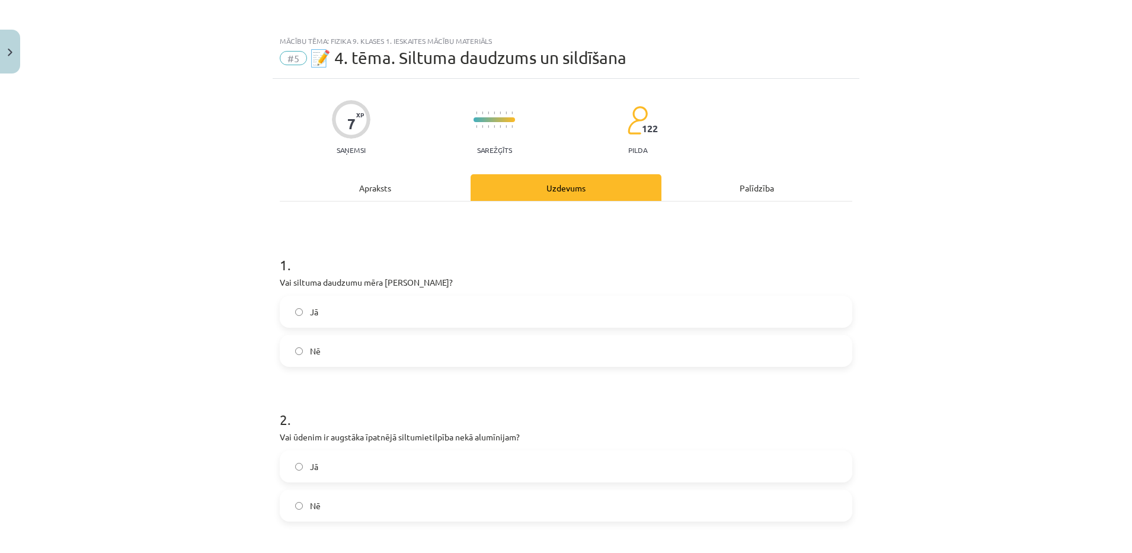
click at [411, 196] on div "Apraksts" at bounding box center [375, 187] width 191 height 27
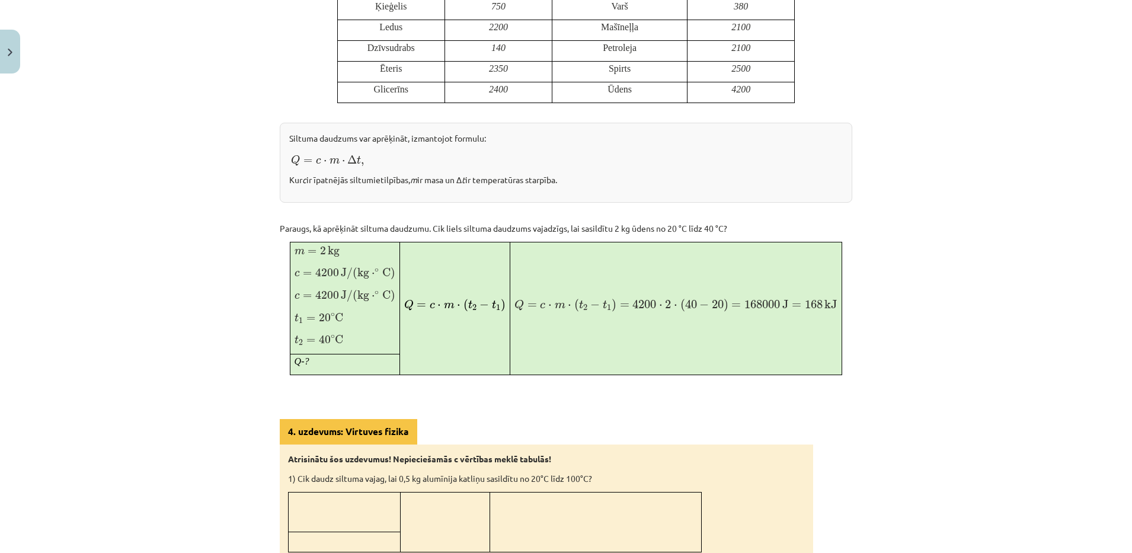
scroll to position [580, 0]
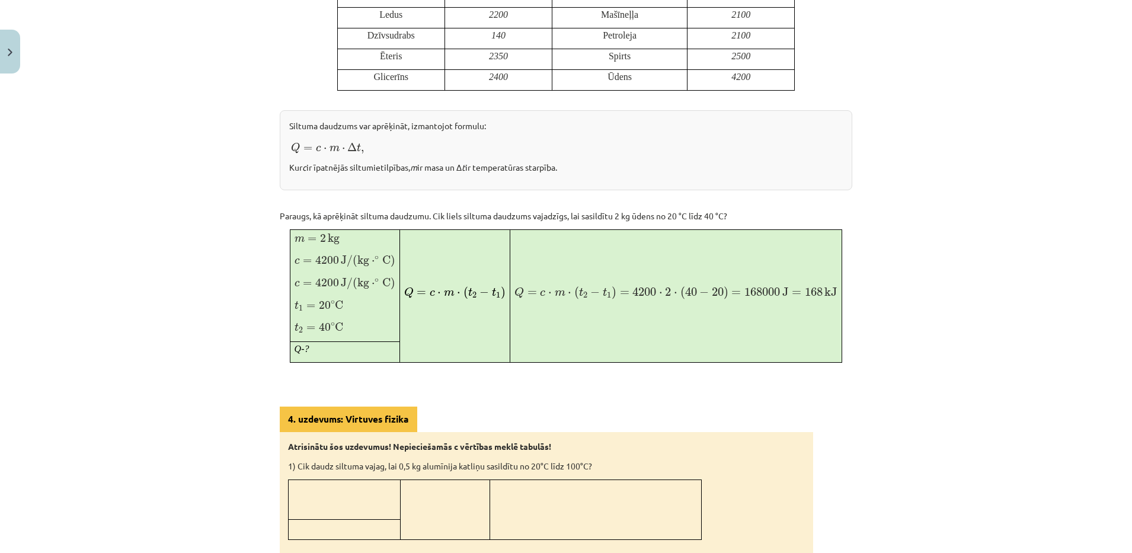
click at [149, 374] on div "Mācību tēma: Fizika 9. klases 1. ieskaites mācību materiāls #5 📝 4. tēma. Siltu…" at bounding box center [566, 276] width 1132 height 553
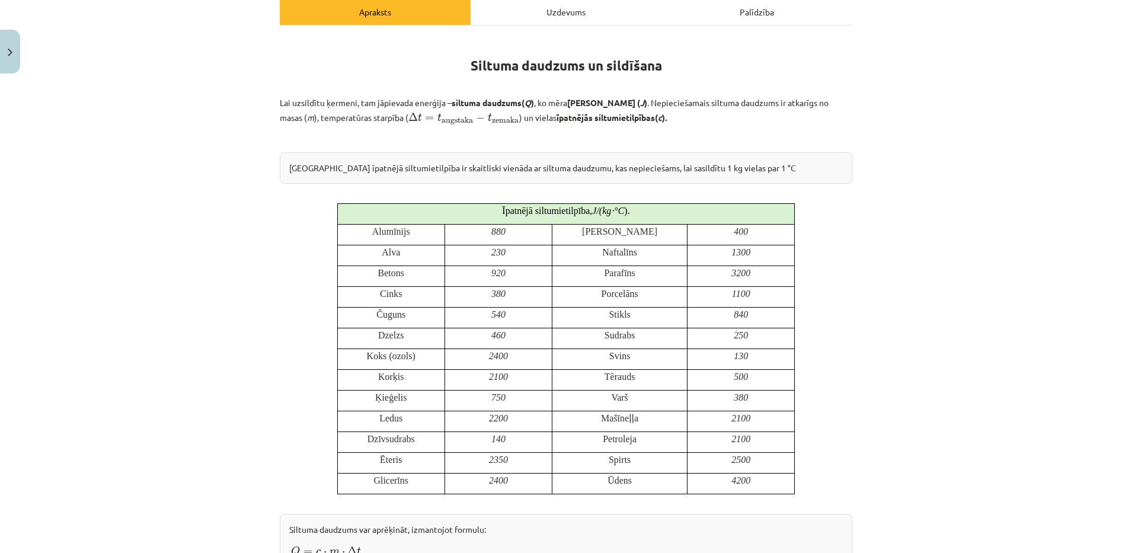
scroll to position [170, 0]
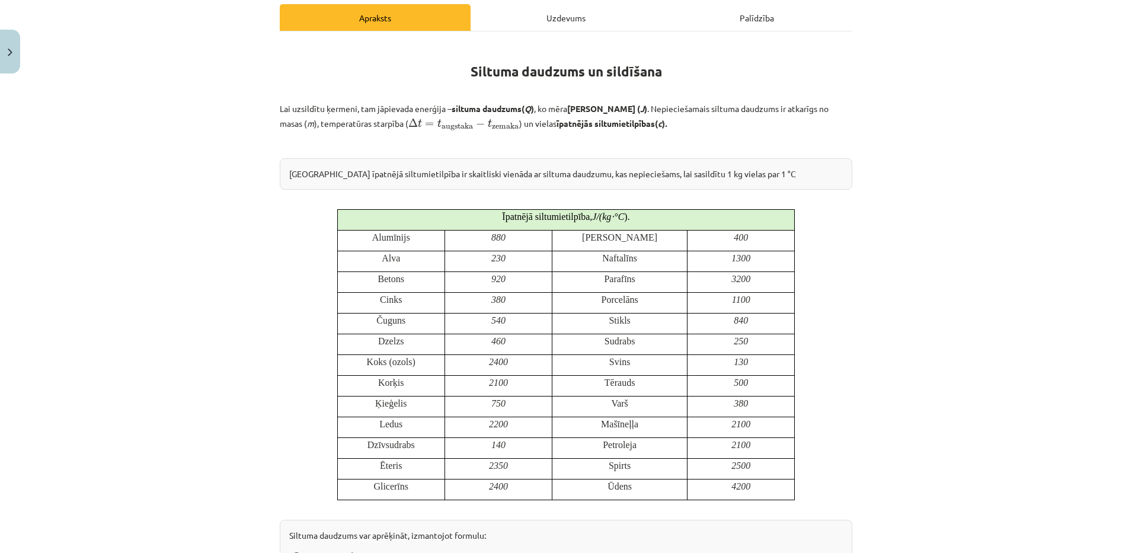
drag, startPoint x: 440, startPoint y: 69, endPoint x: 653, endPoint y: 124, distance: 219.9
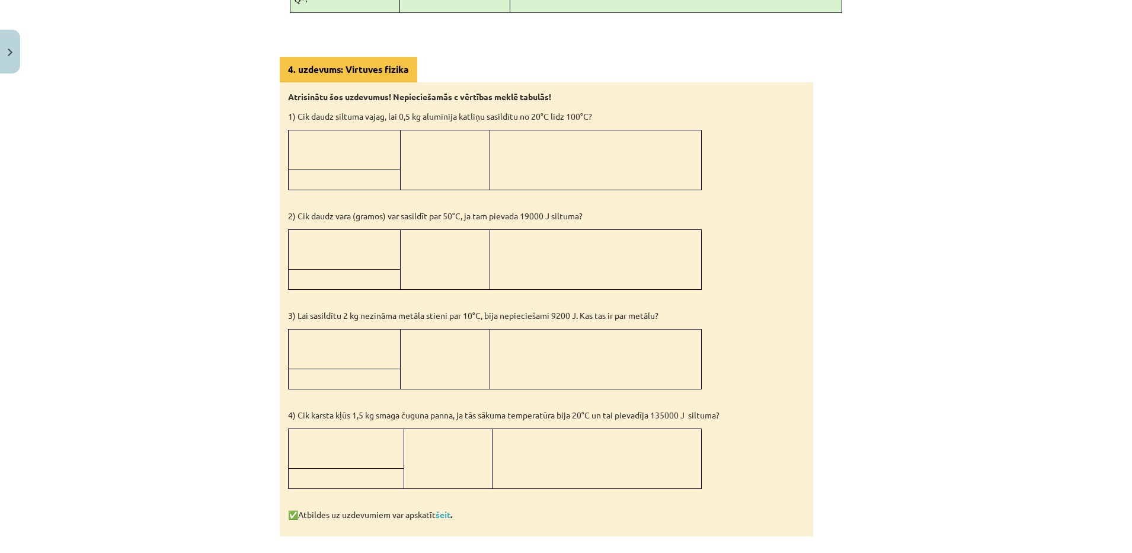
scroll to position [1053, 0]
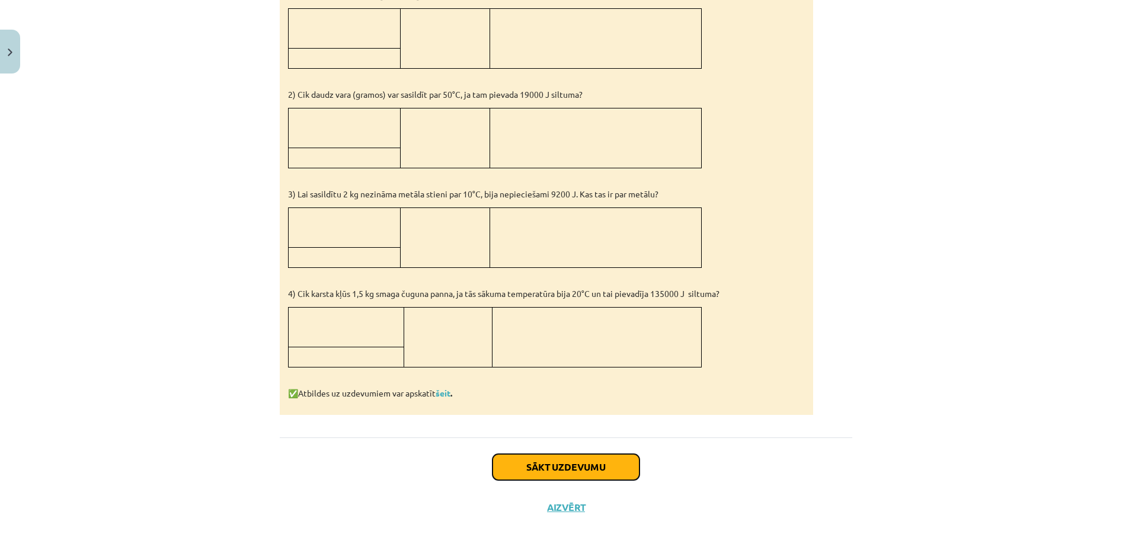
click at [583, 471] on button "Sākt uzdevumu" at bounding box center [566, 467] width 147 height 26
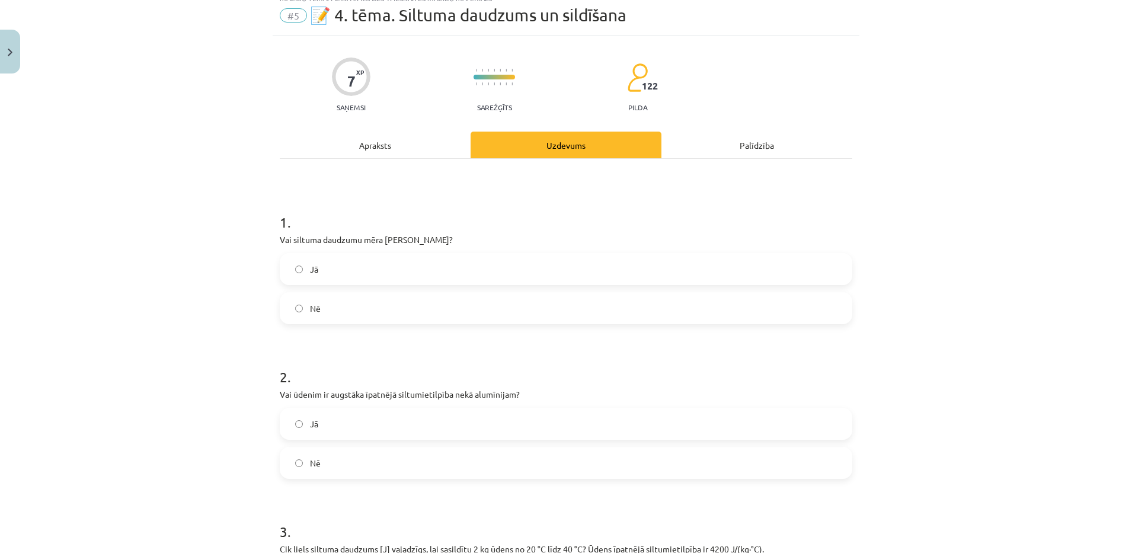
scroll to position [30, 0]
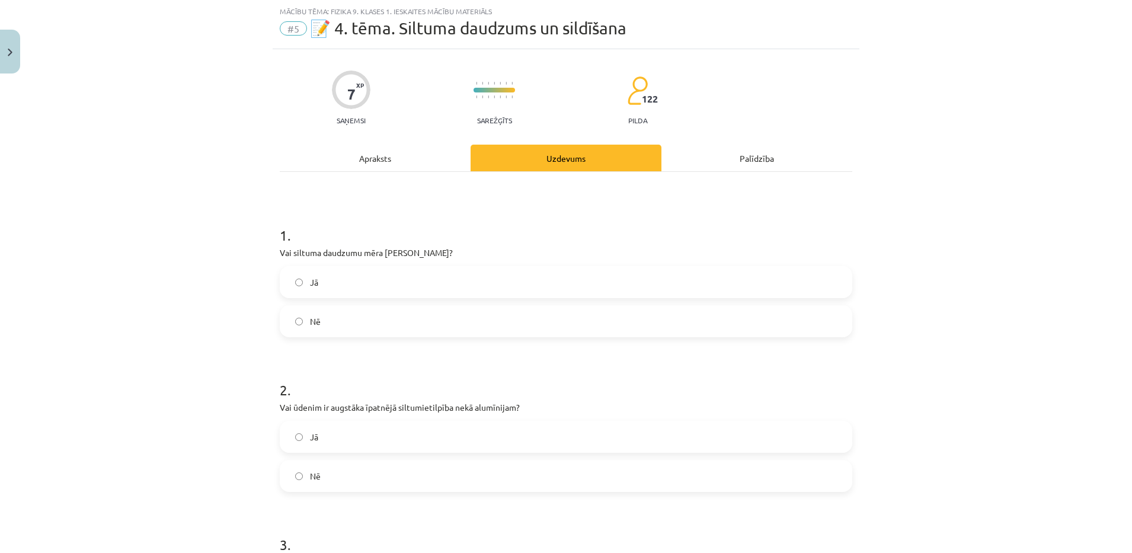
click at [326, 279] on label "Jā" at bounding box center [566, 282] width 570 height 30
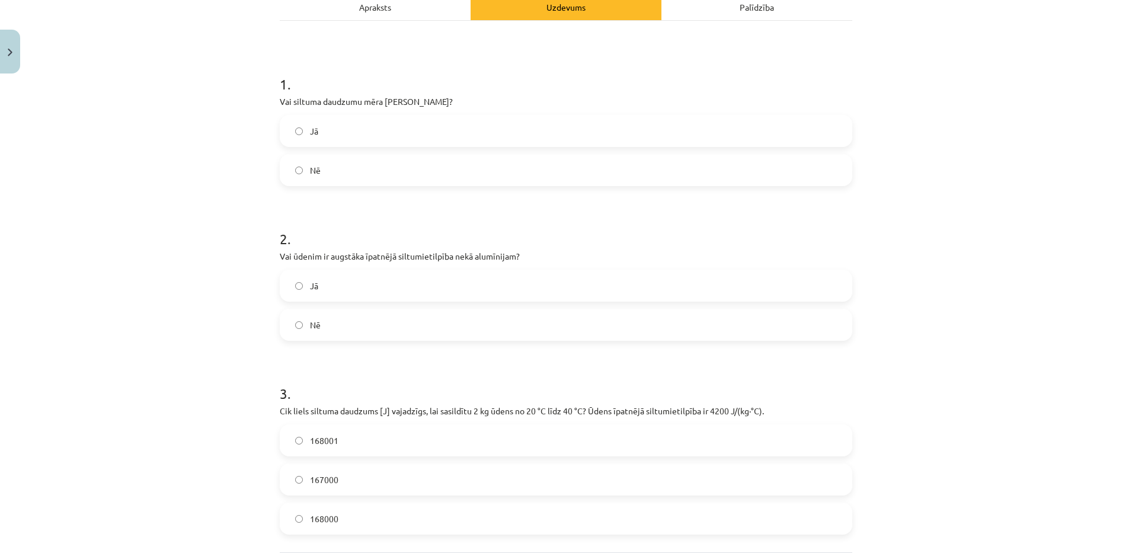
scroll to position [183, 0]
click at [374, 283] on label "Jā" at bounding box center [566, 284] width 570 height 30
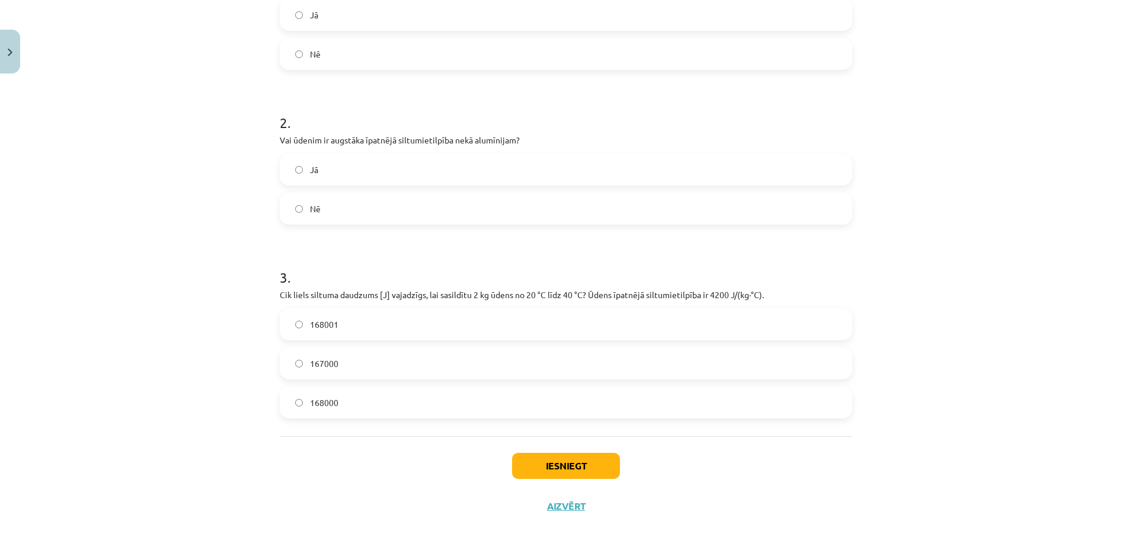
scroll to position [300, 0]
click at [340, 411] on label "168000" at bounding box center [566, 400] width 570 height 30
click at [534, 469] on button "Iesniegt" at bounding box center [566, 463] width 108 height 26
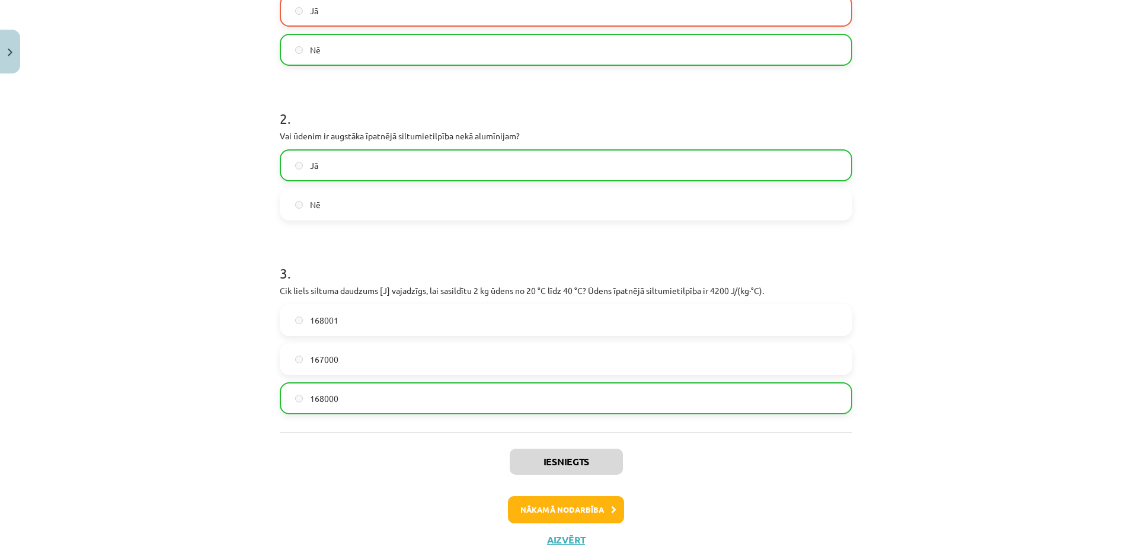
scroll to position [338, 0]
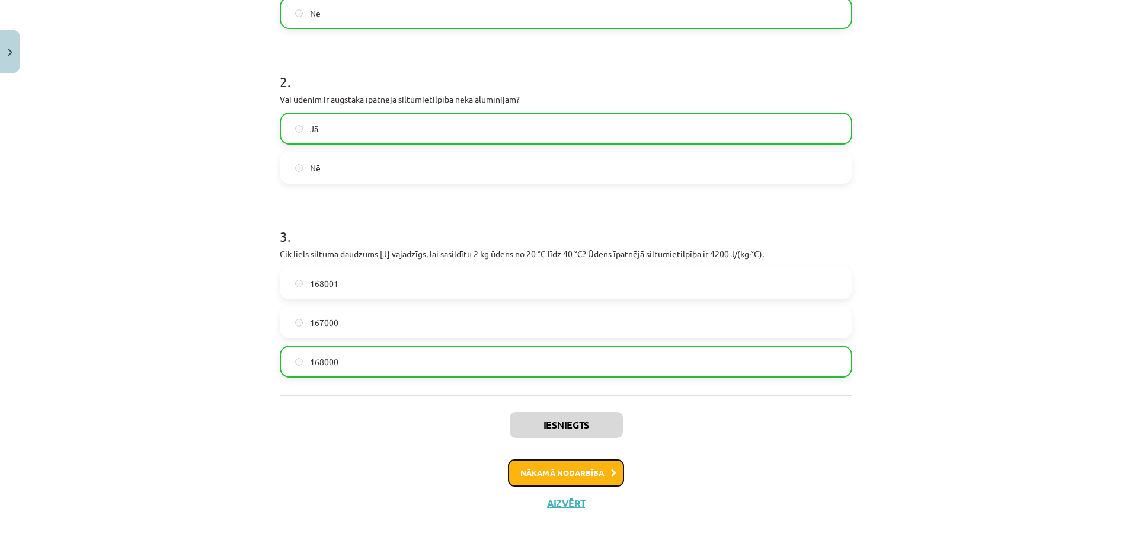
click at [582, 476] on button "Nākamā nodarbība" at bounding box center [566, 473] width 116 height 27
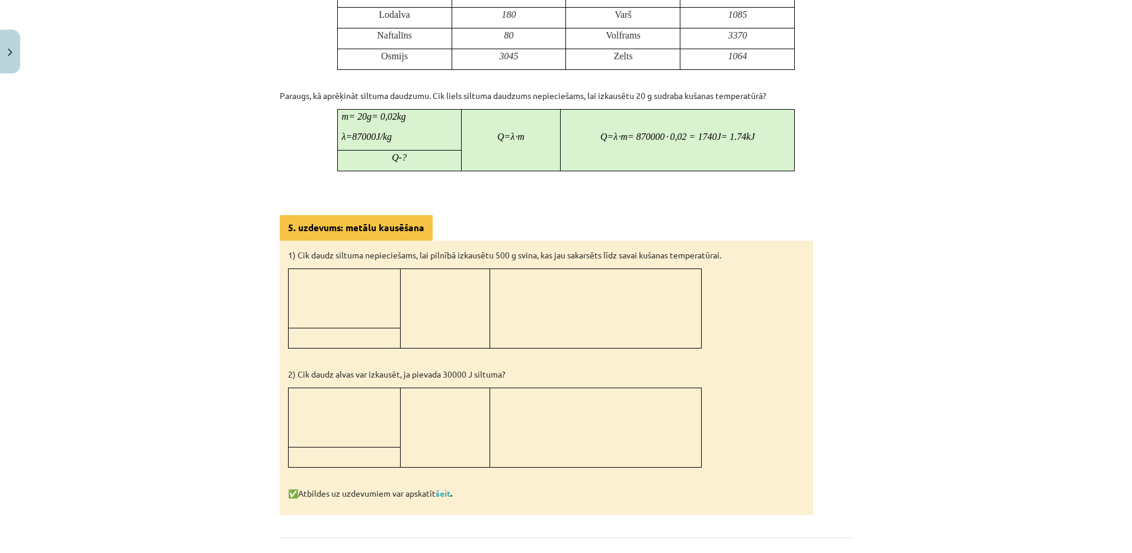
scroll to position [0, 0]
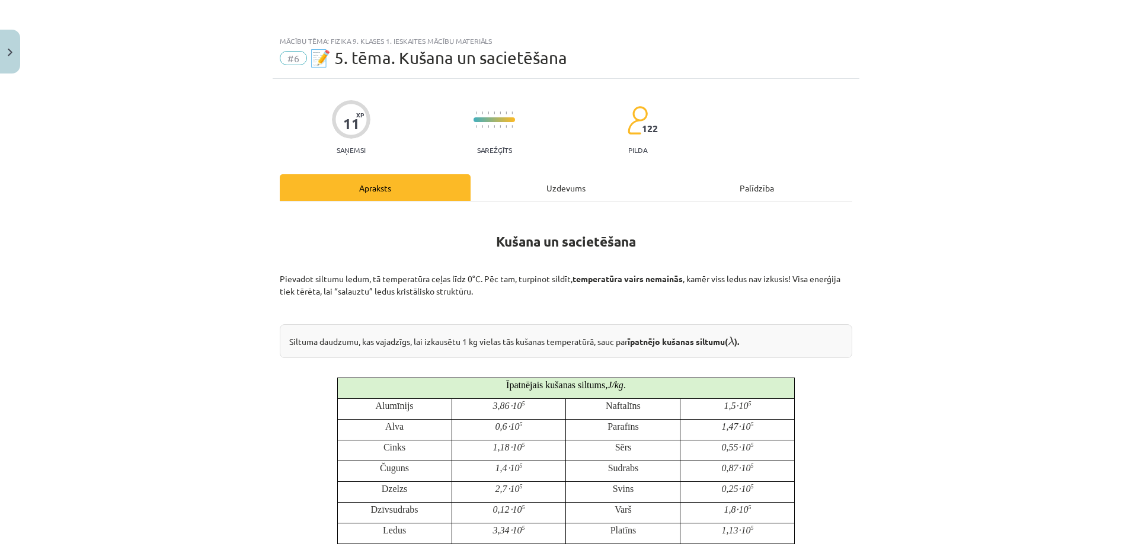
click at [594, 188] on div "Uzdevums" at bounding box center [566, 187] width 191 height 27
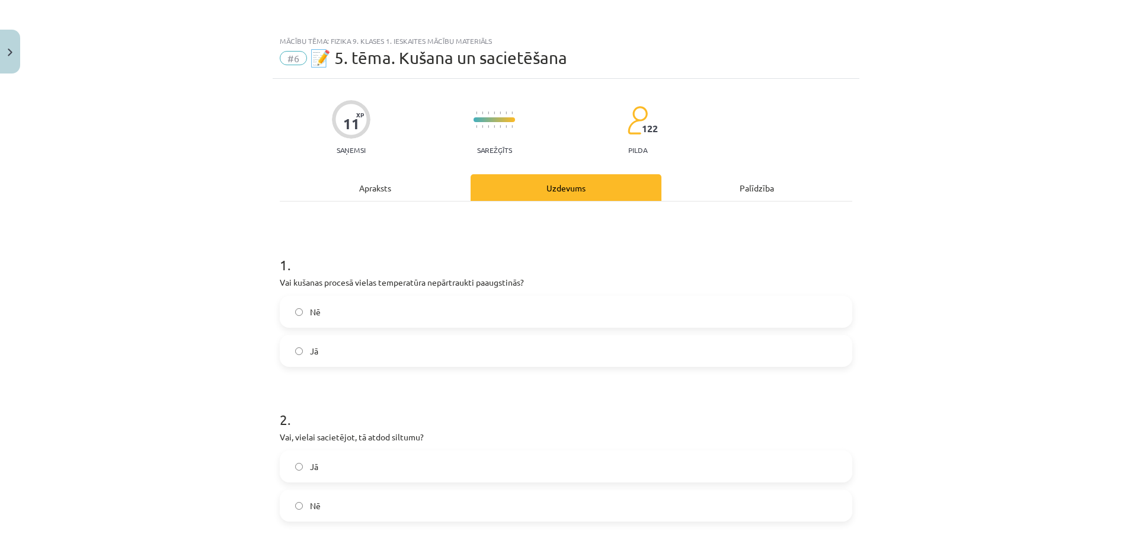
click at [410, 193] on div "Apraksts" at bounding box center [375, 187] width 191 height 27
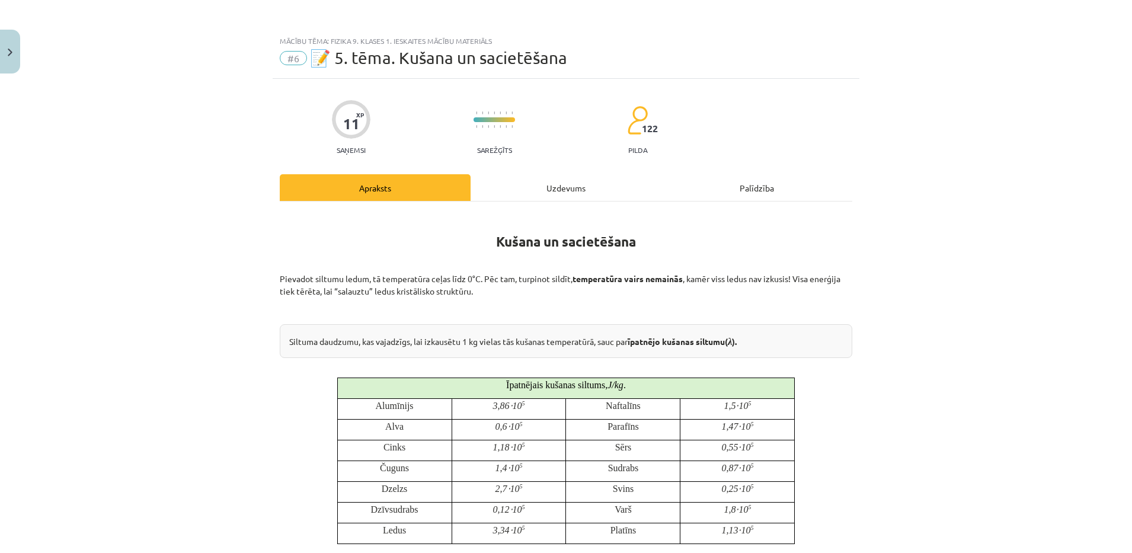
scroll to position [30, 0]
